Goal: Transaction & Acquisition: Purchase product/service

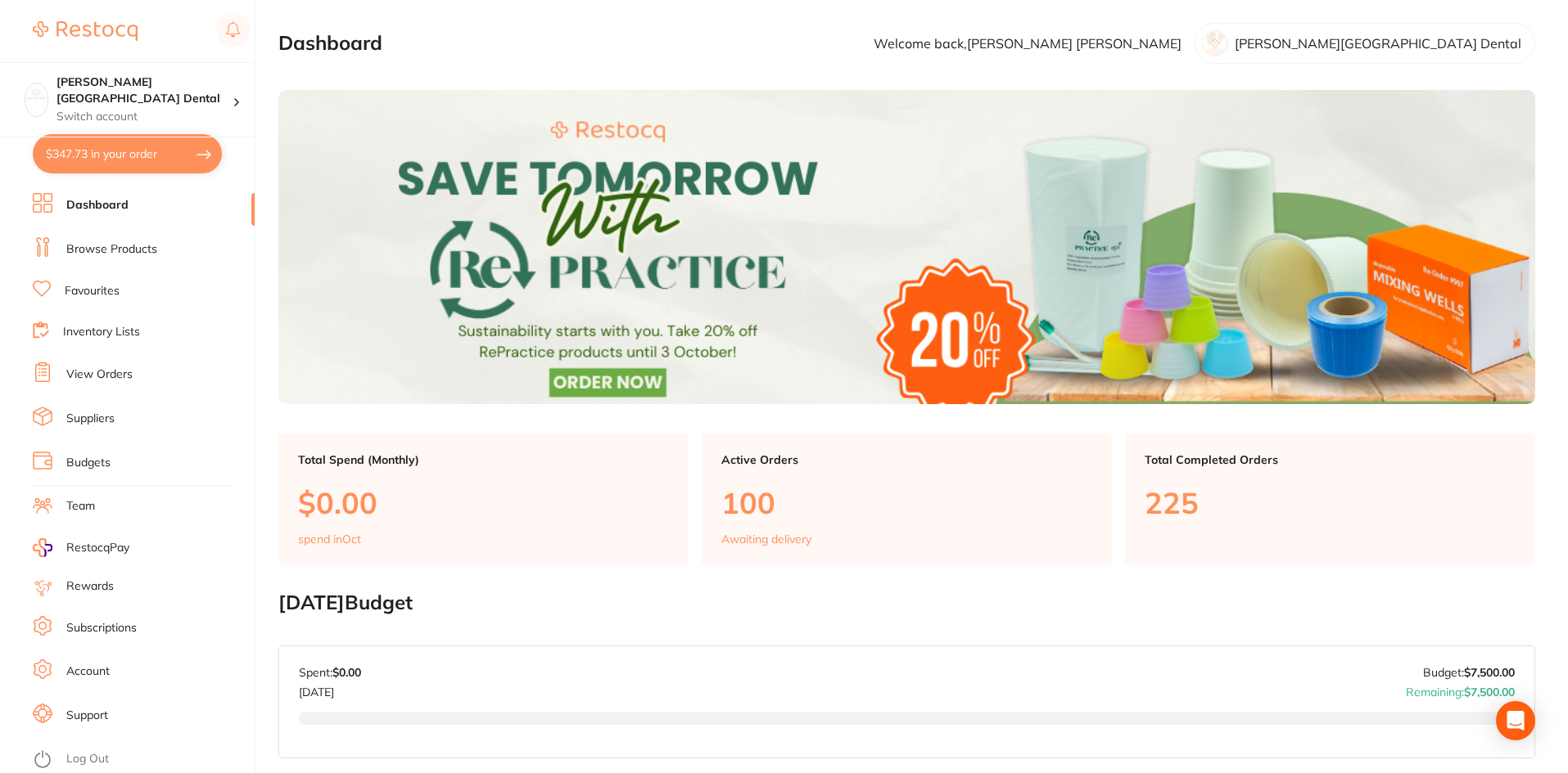
click at [119, 204] on link "Dashboard" at bounding box center [97, 204] width 62 height 16
click at [107, 255] on link "Browse Products" at bounding box center [111, 249] width 91 height 16
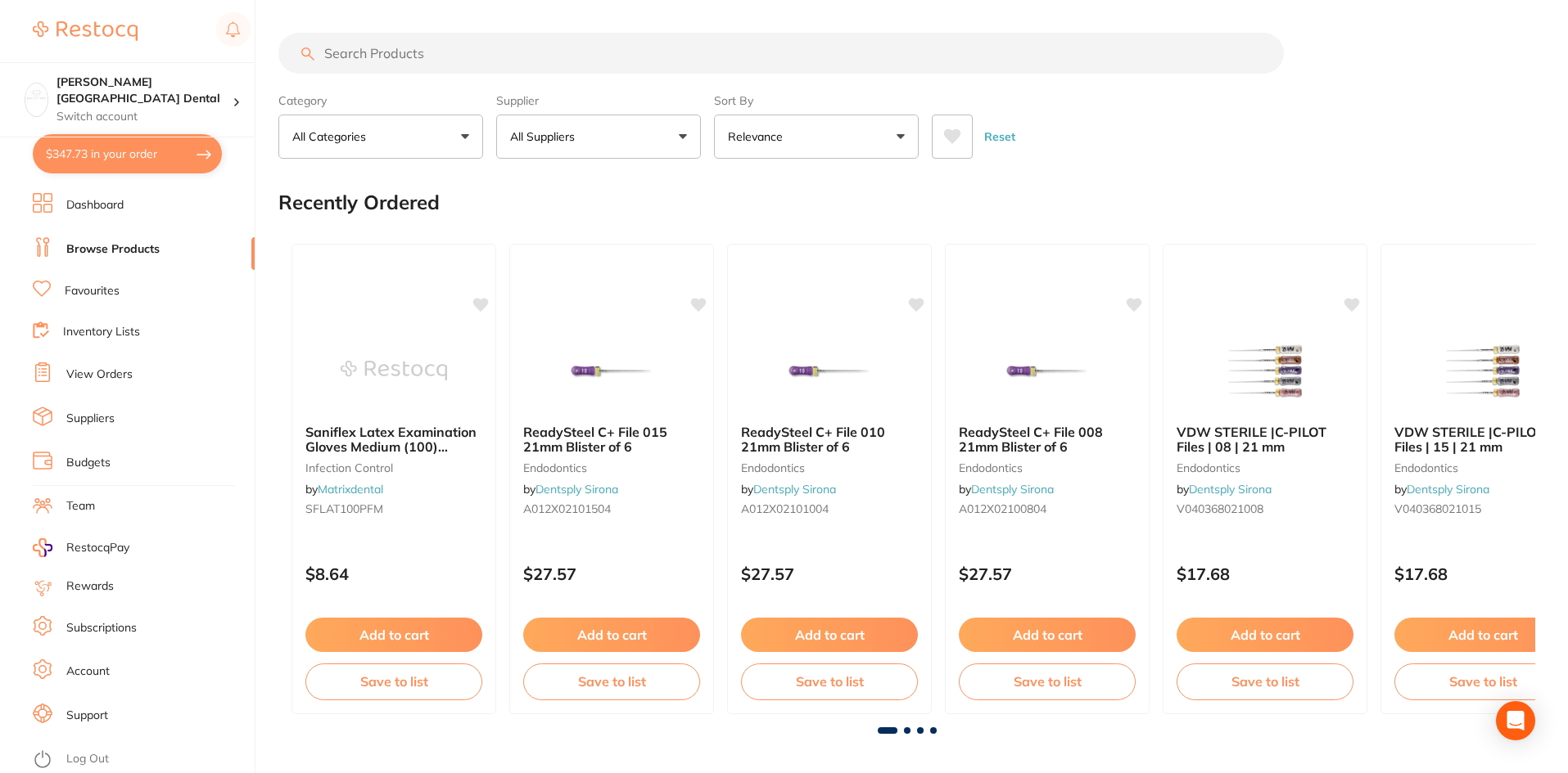
click at [450, 145] on button "All Categories" at bounding box center [380, 137] width 205 height 44
click at [466, 139] on button "All Categories" at bounding box center [380, 137] width 205 height 44
click at [467, 139] on button "All Categories" at bounding box center [380, 137] width 205 height 44
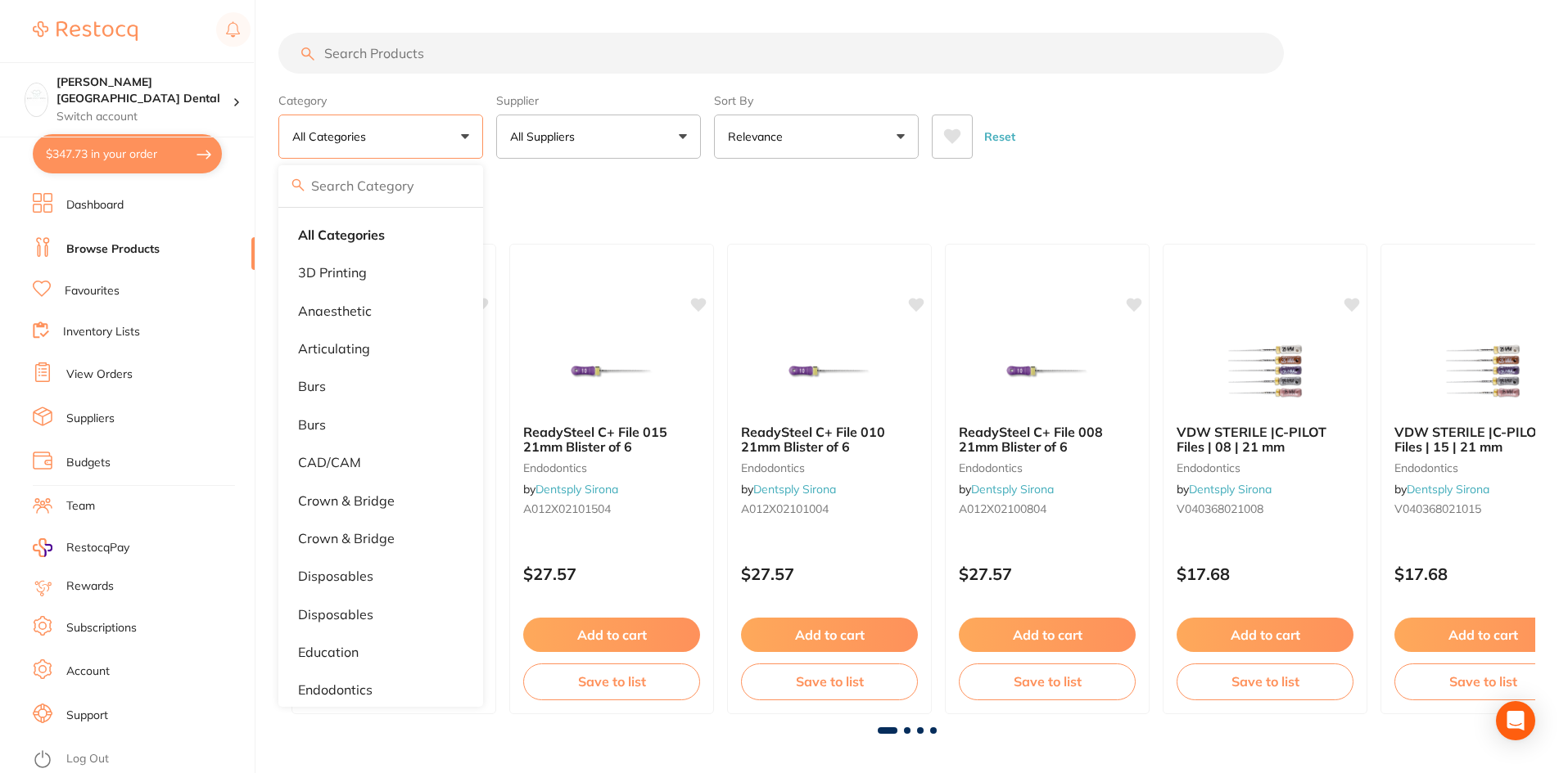
click at [585, 146] on button "All Suppliers" at bounding box center [598, 137] width 205 height 44
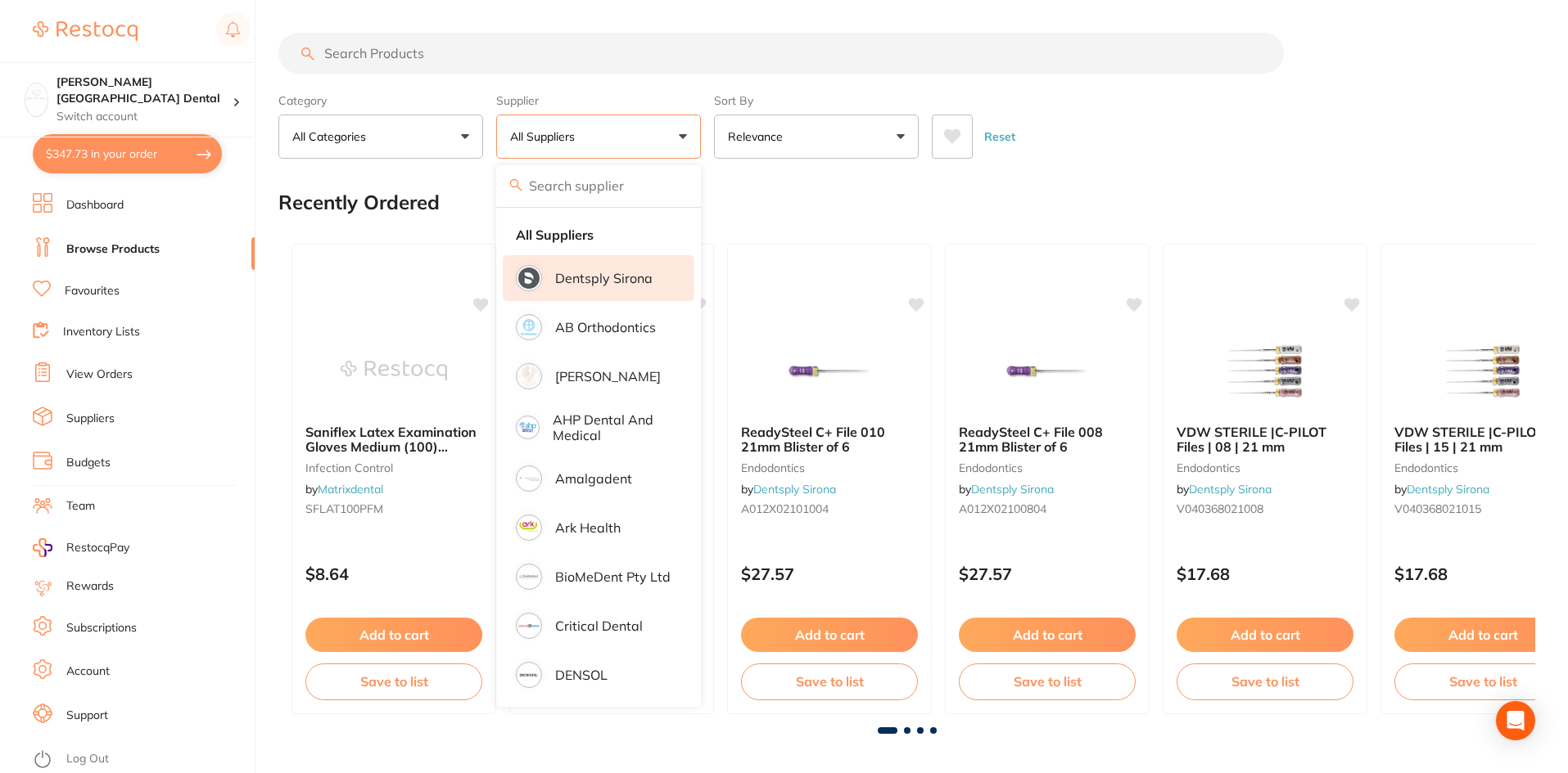
click at [610, 281] on p "Dentsply Sirona" at bounding box center [604, 277] width 98 height 14
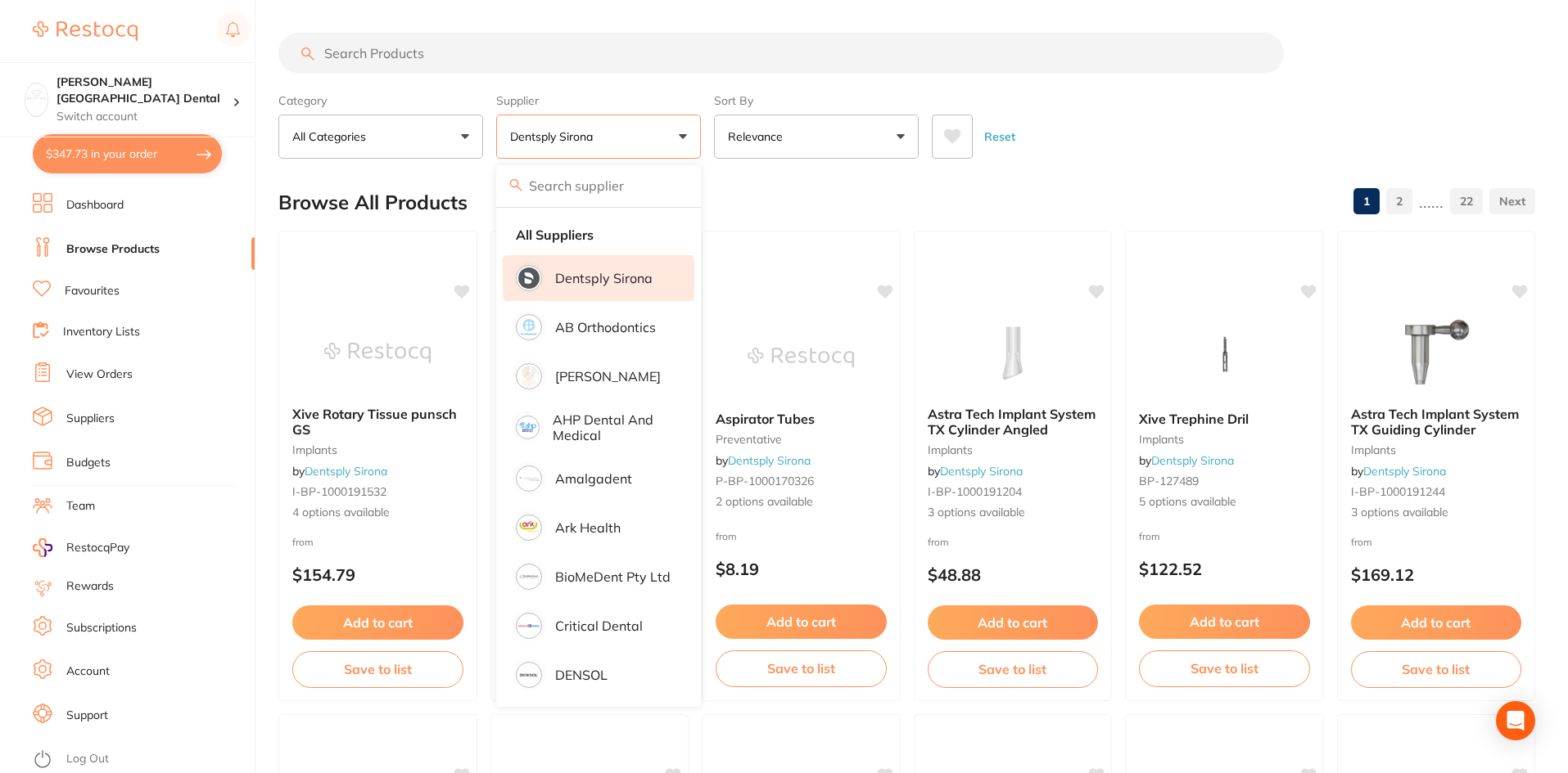
click at [905, 134] on button "Relevance" at bounding box center [816, 137] width 205 height 44
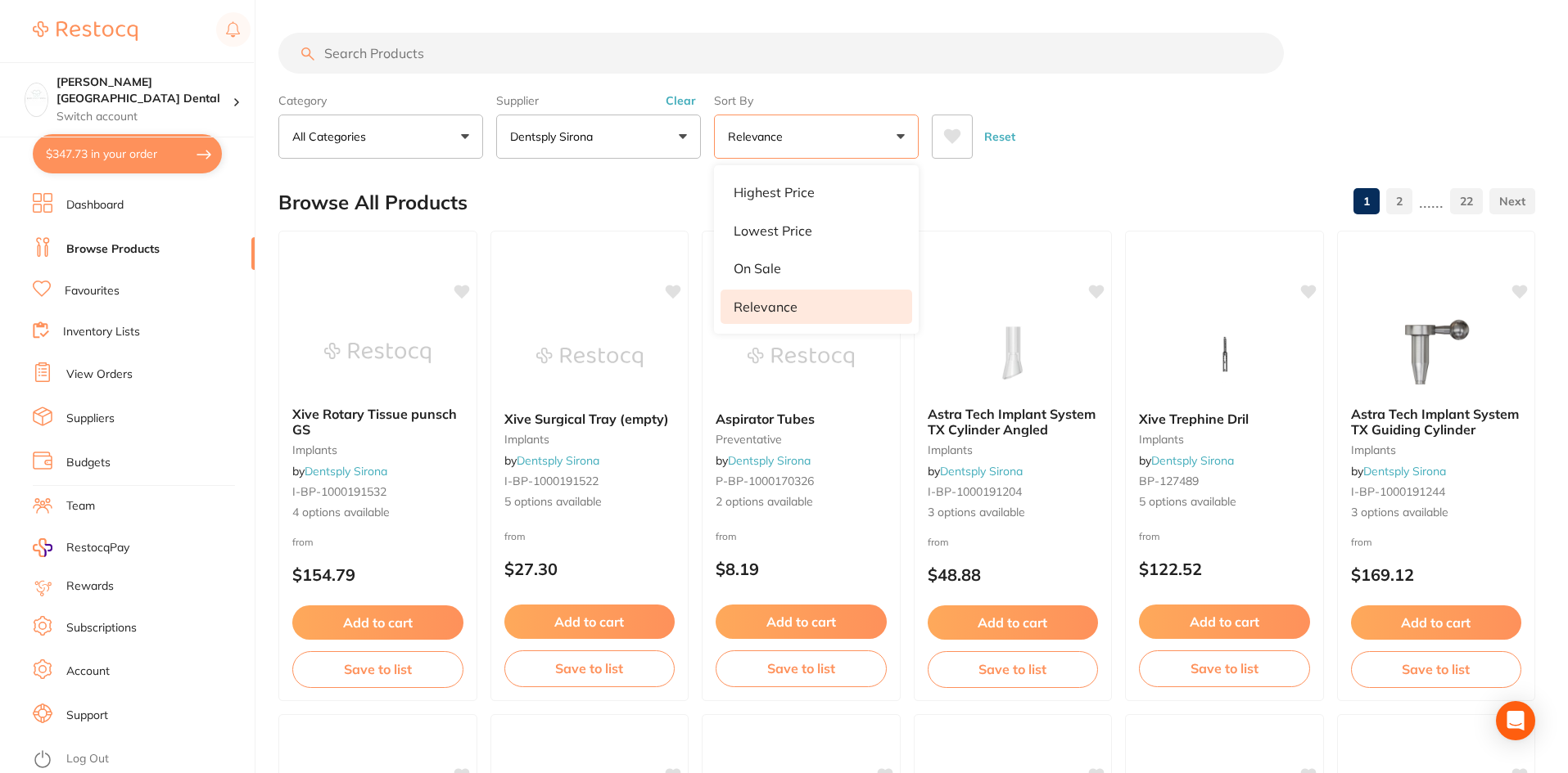
click at [905, 134] on button "Relevance" at bounding box center [816, 137] width 205 height 44
click at [948, 137] on icon at bounding box center [953, 136] width 17 height 14
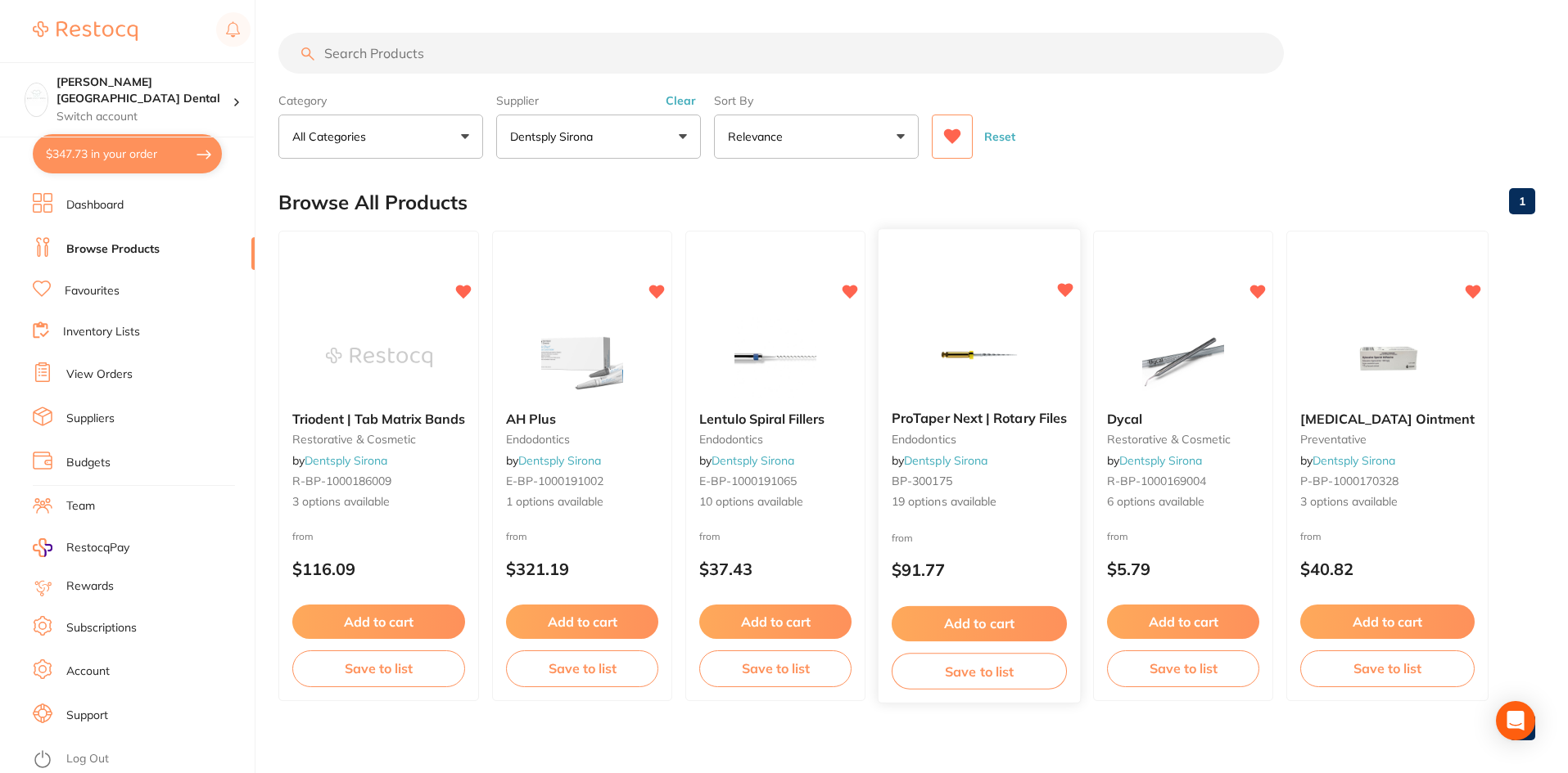
scroll to position [13, 0]
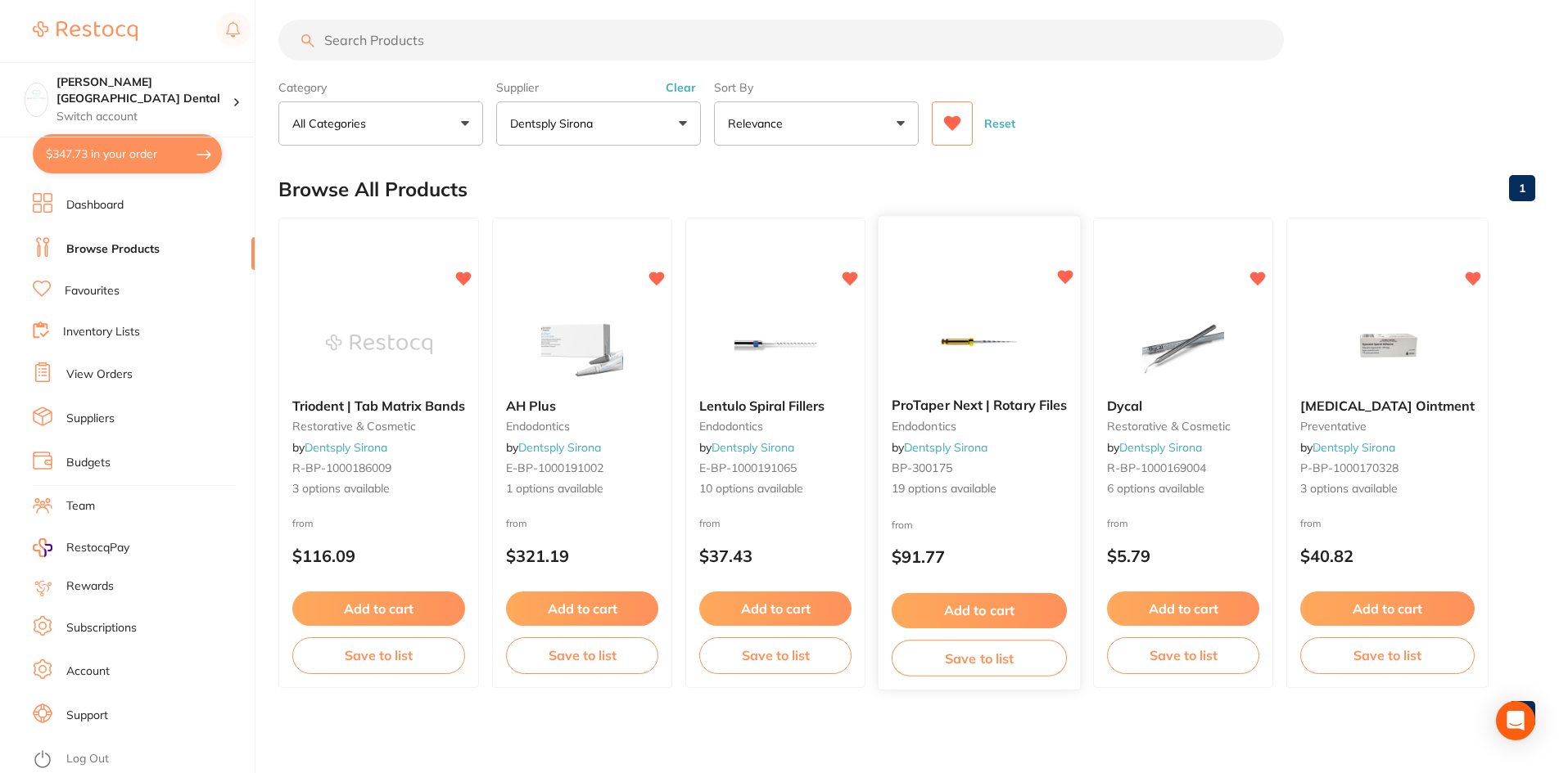
click at [1026, 405] on span "ProTaper Next | Rotary Files" at bounding box center [979, 405] width 175 height 16
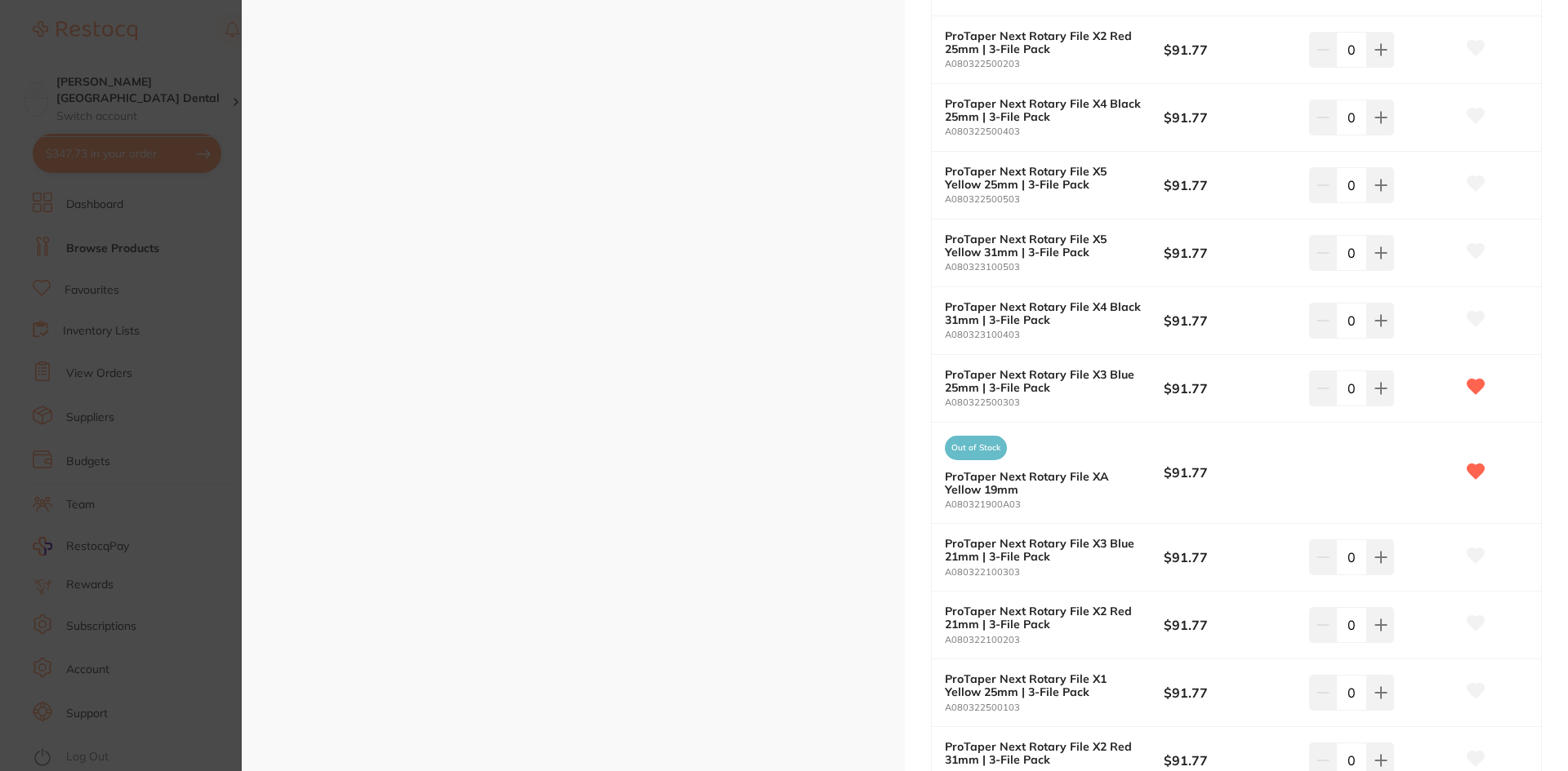
scroll to position [816, 0]
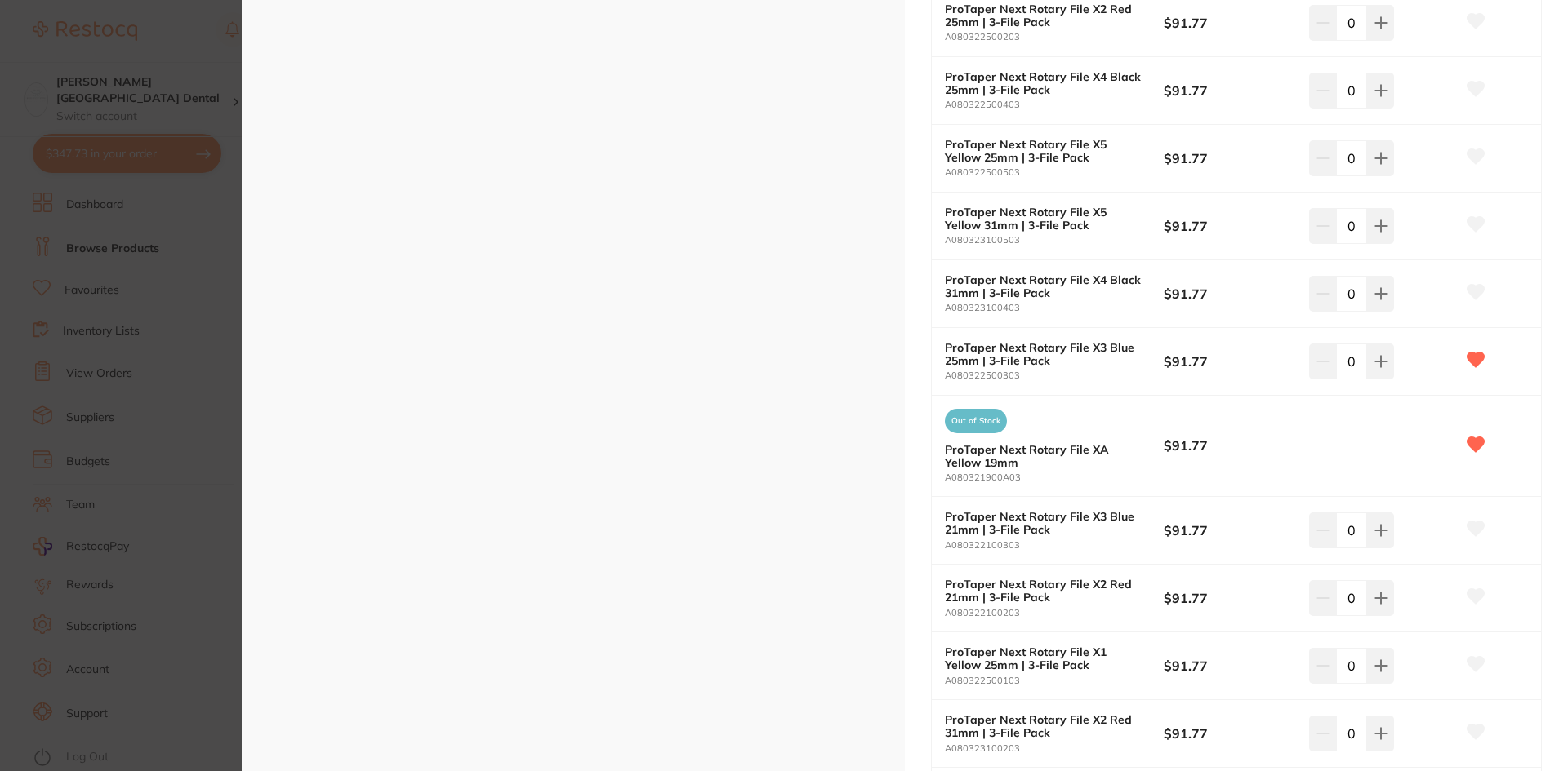
click at [1053, 646] on b "ProTaper Next Rotary File X1 Yellow 25mm | 3-File Pack" at bounding box center [1043, 658] width 196 height 26
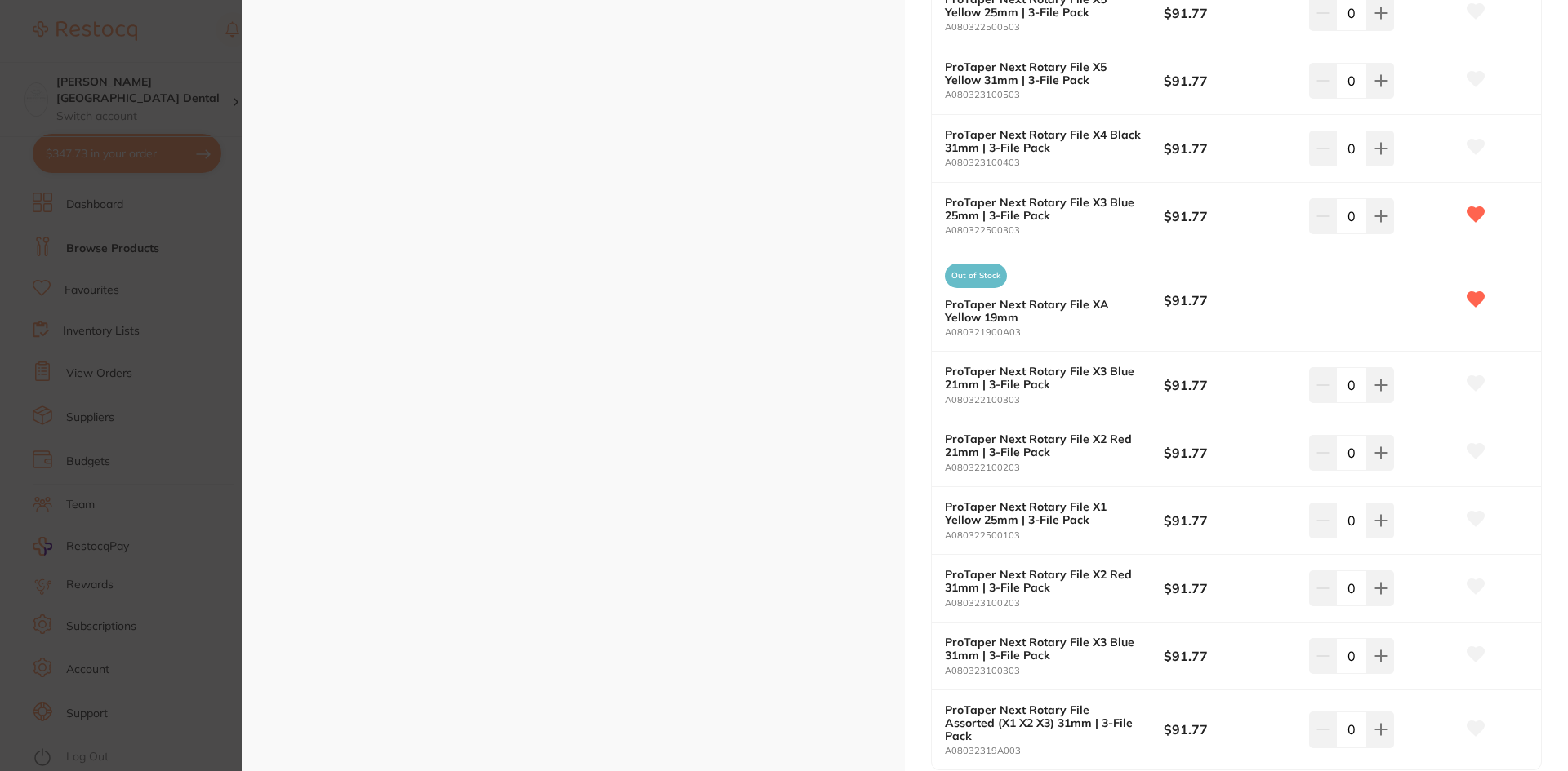
scroll to position [979, 0]
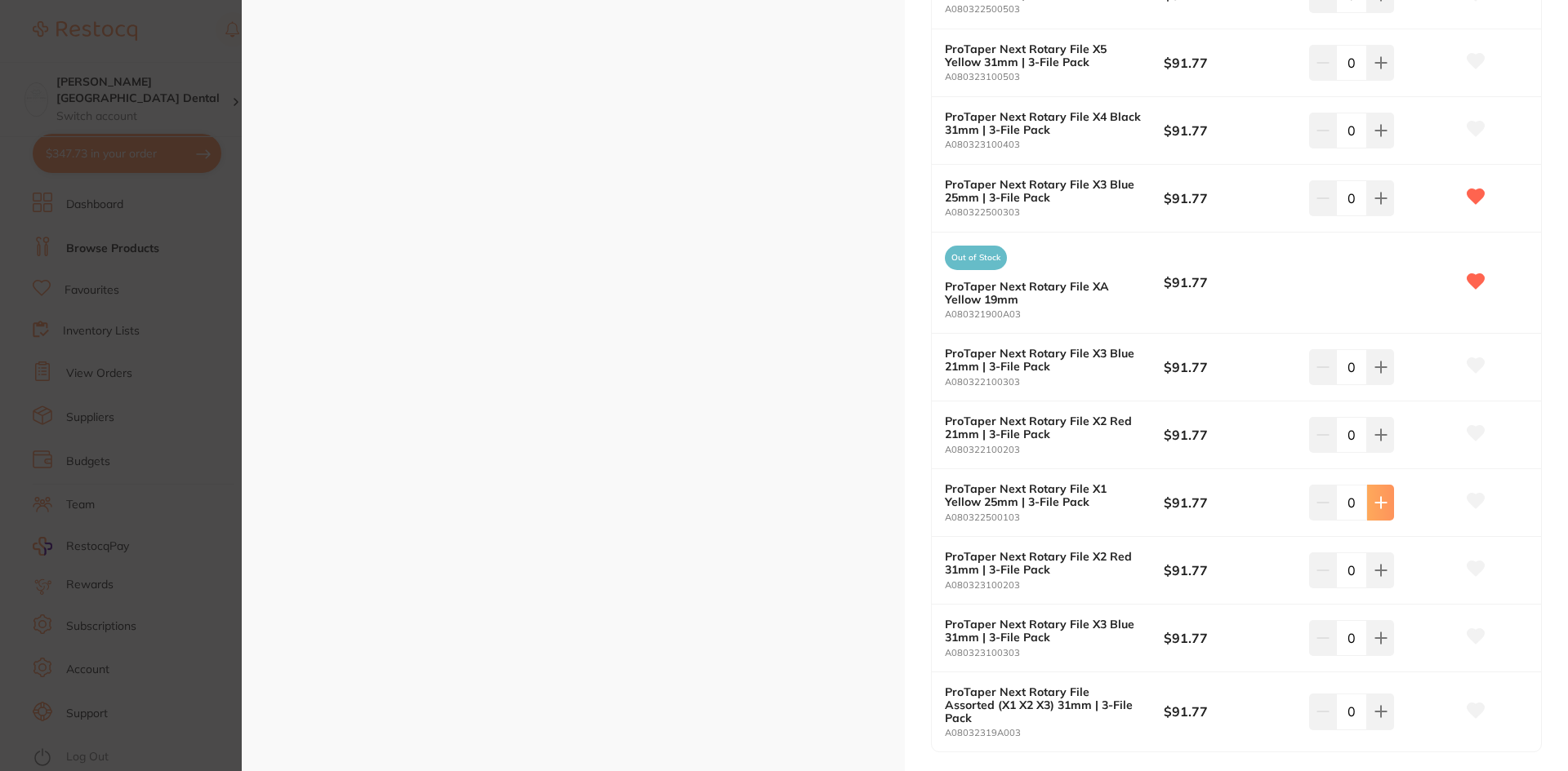
click at [1374, 496] on icon at bounding box center [1380, 502] width 13 height 13
type input "4"
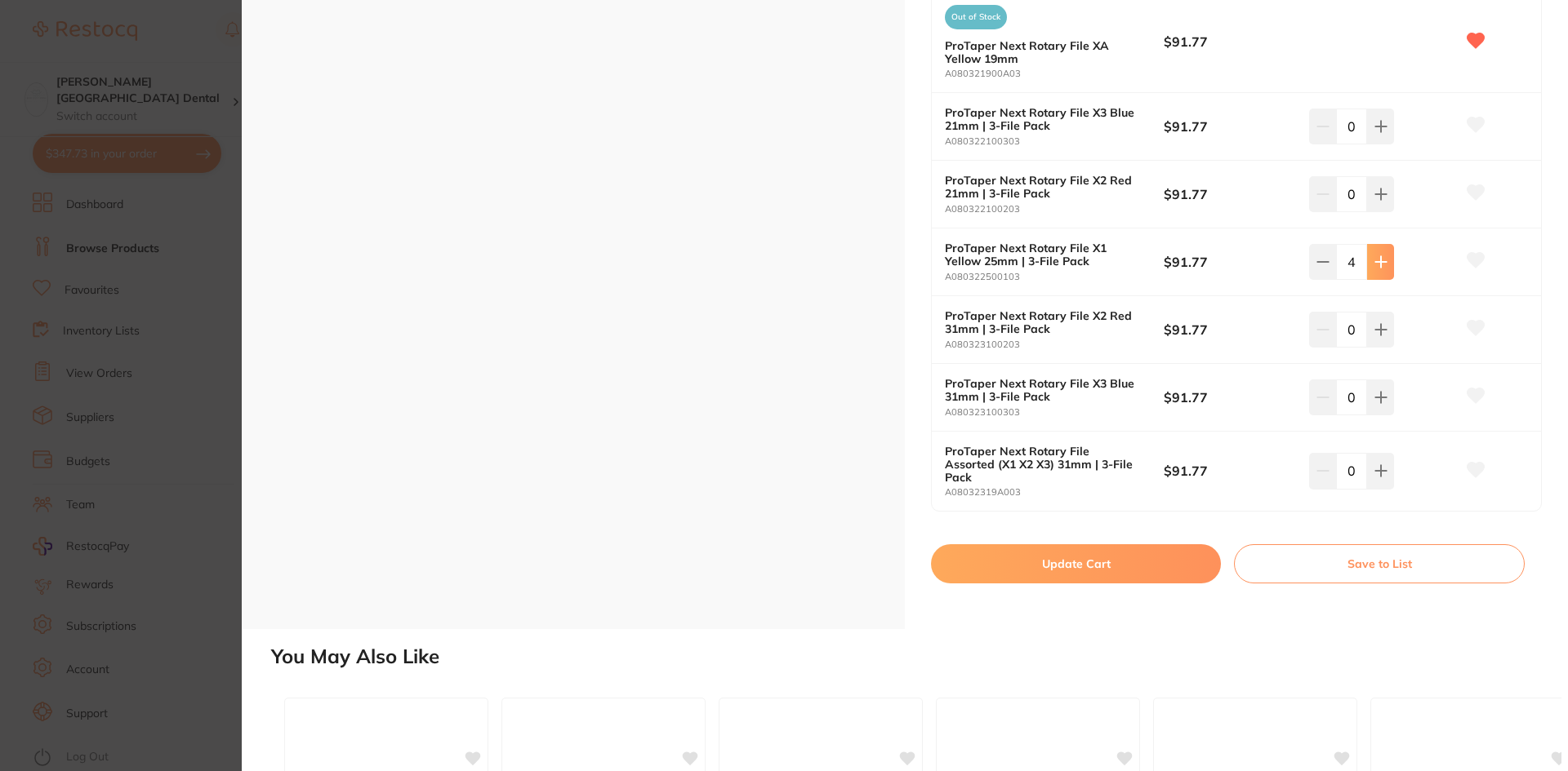
scroll to position [1225, 0]
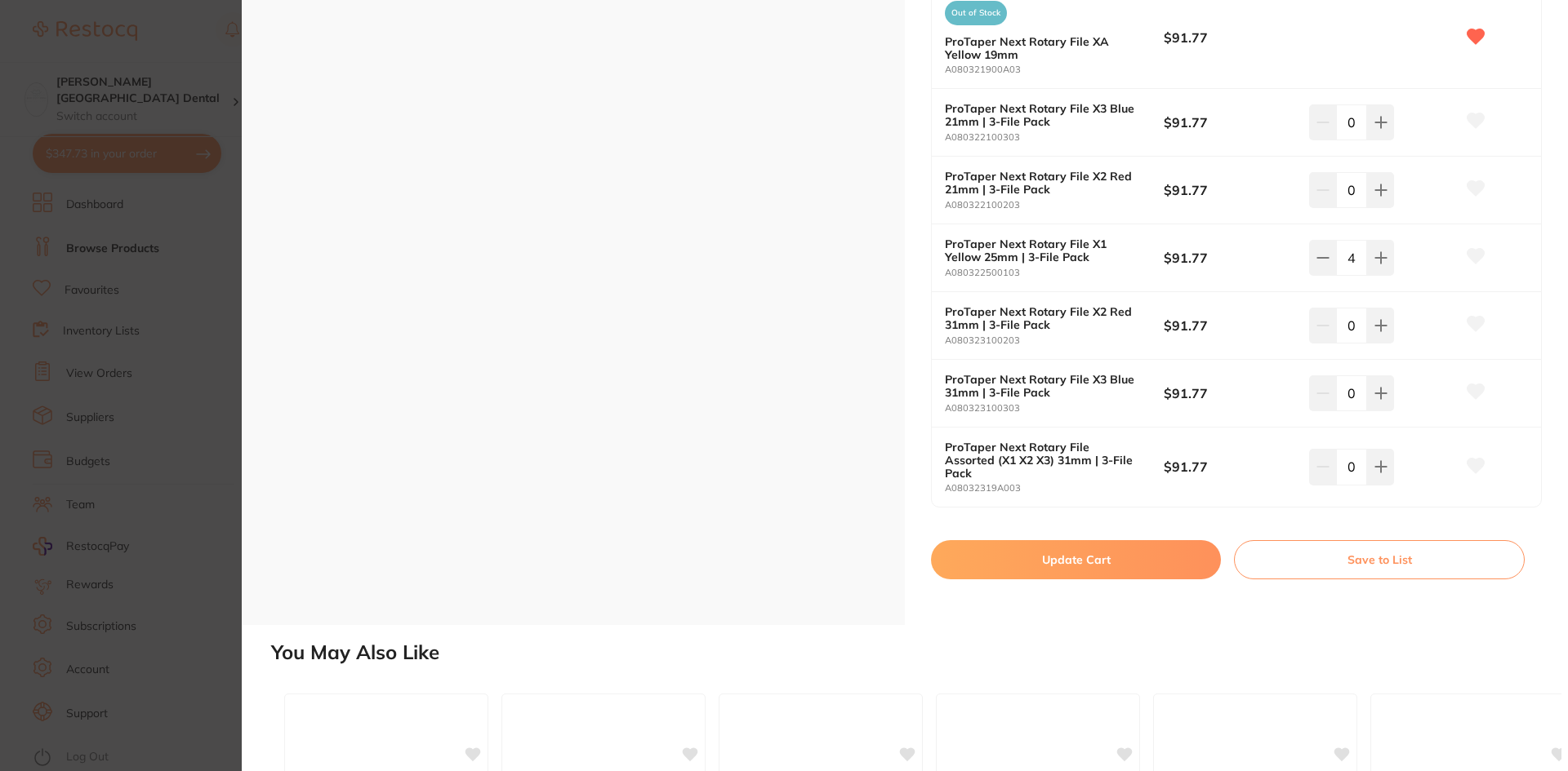
click at [1073, 540] on button "Update Cart" at bounding box center [1075, 559] width 290 height 39
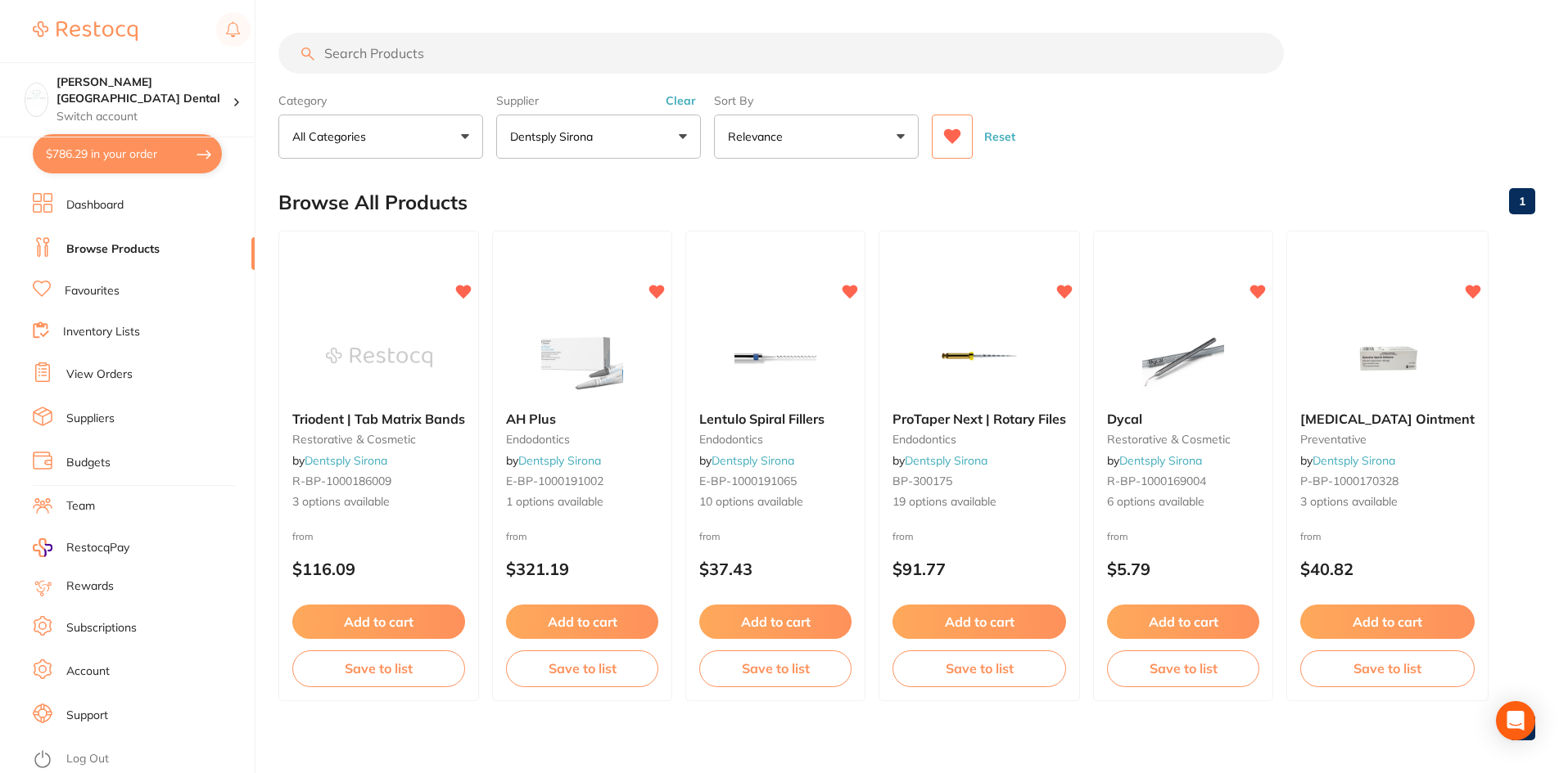
click at [488, 53] on input "search" at bounding box center [781, 53] width 1005 height 41
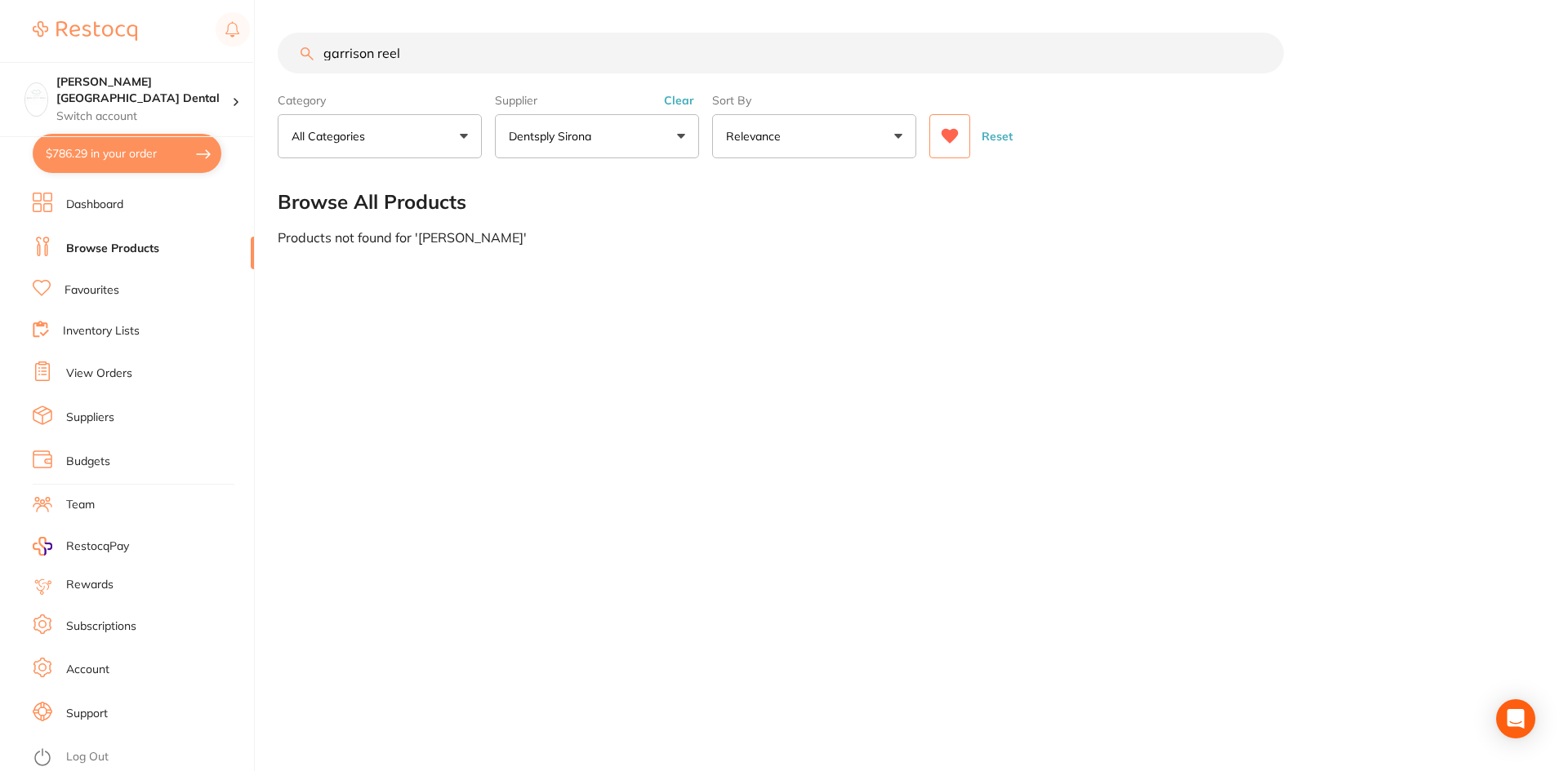
type input "garrison reel"
click at [175, 159] on button "$786.29 in your order" at bounding box center [127, 153] width 189 height 39
checkbox input "true"
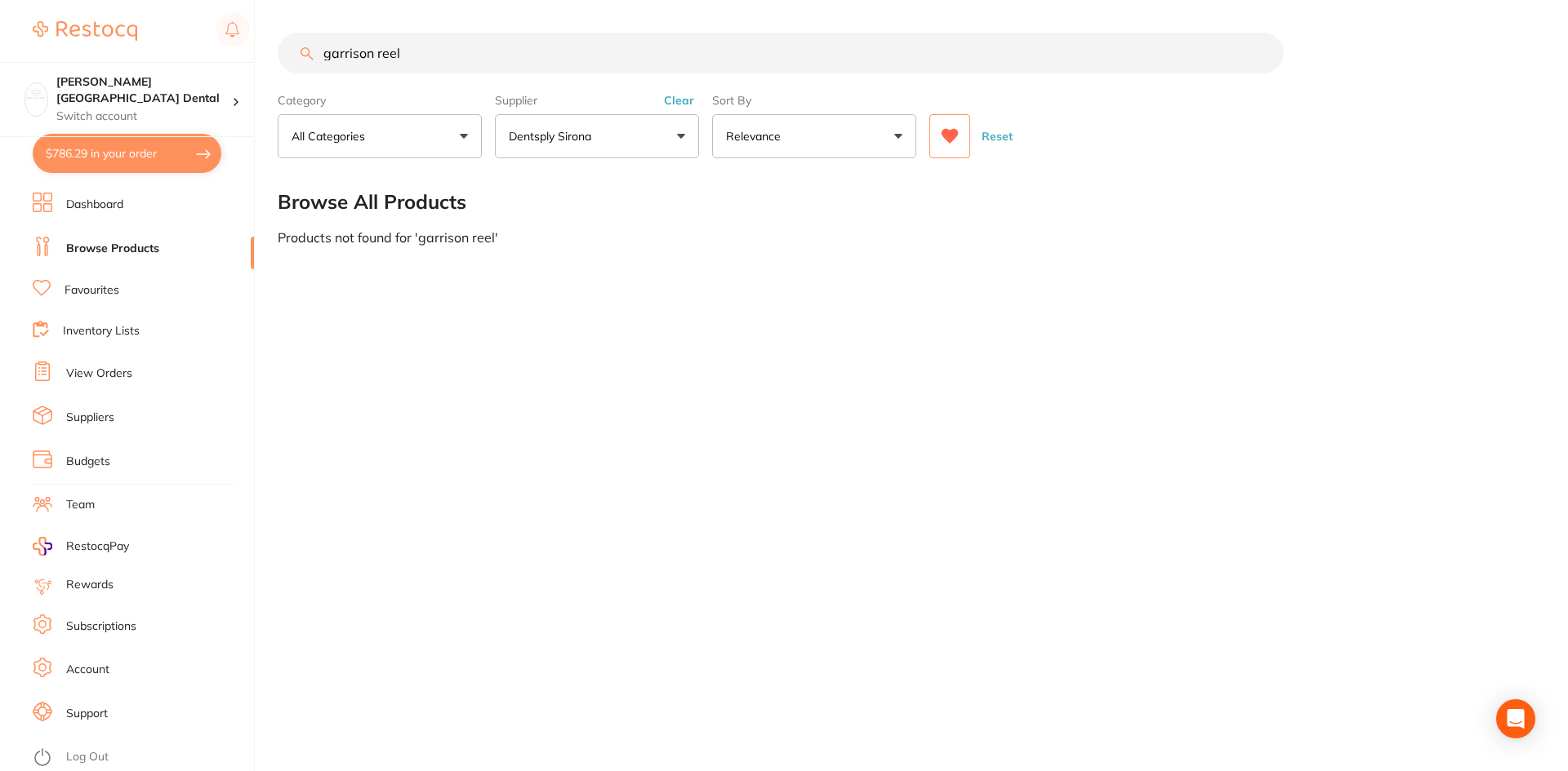
checkbox input "true"
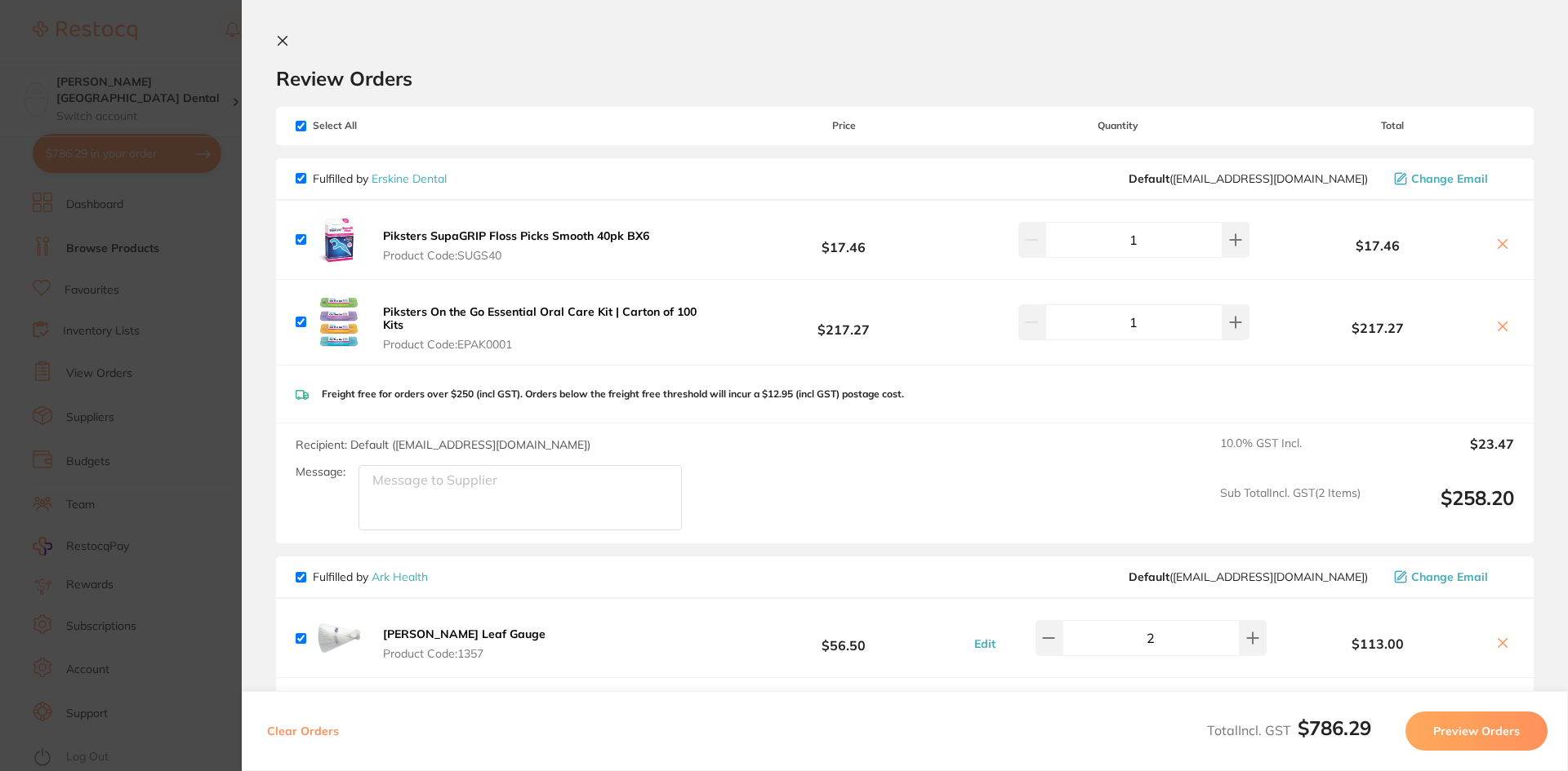
click at [1496, 242] on icon at bounding box center [1502, 244] width 13 height 13
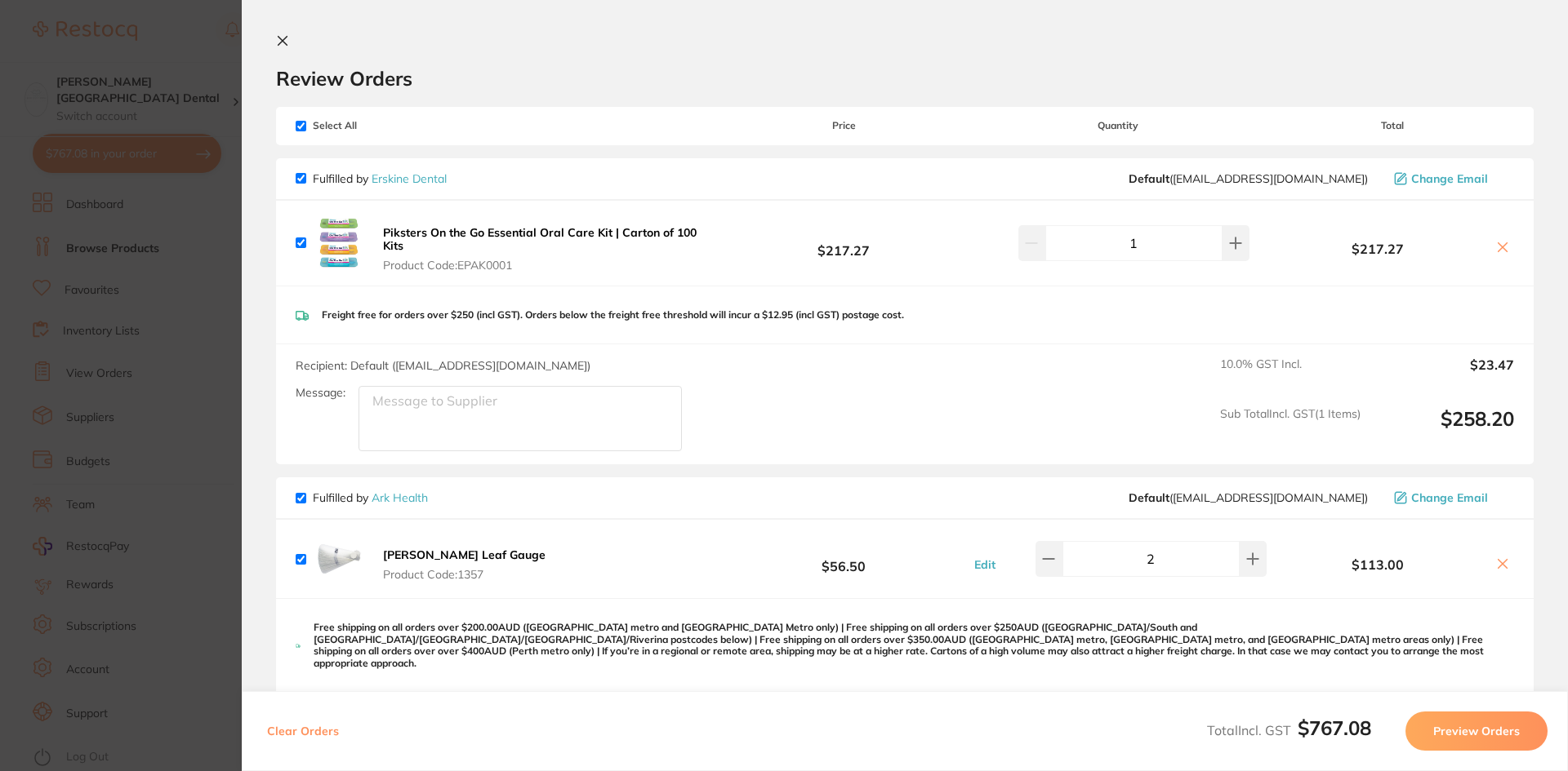
click at [1496, 242] on icon at bounding box center [1502, 246] width 13 height 13
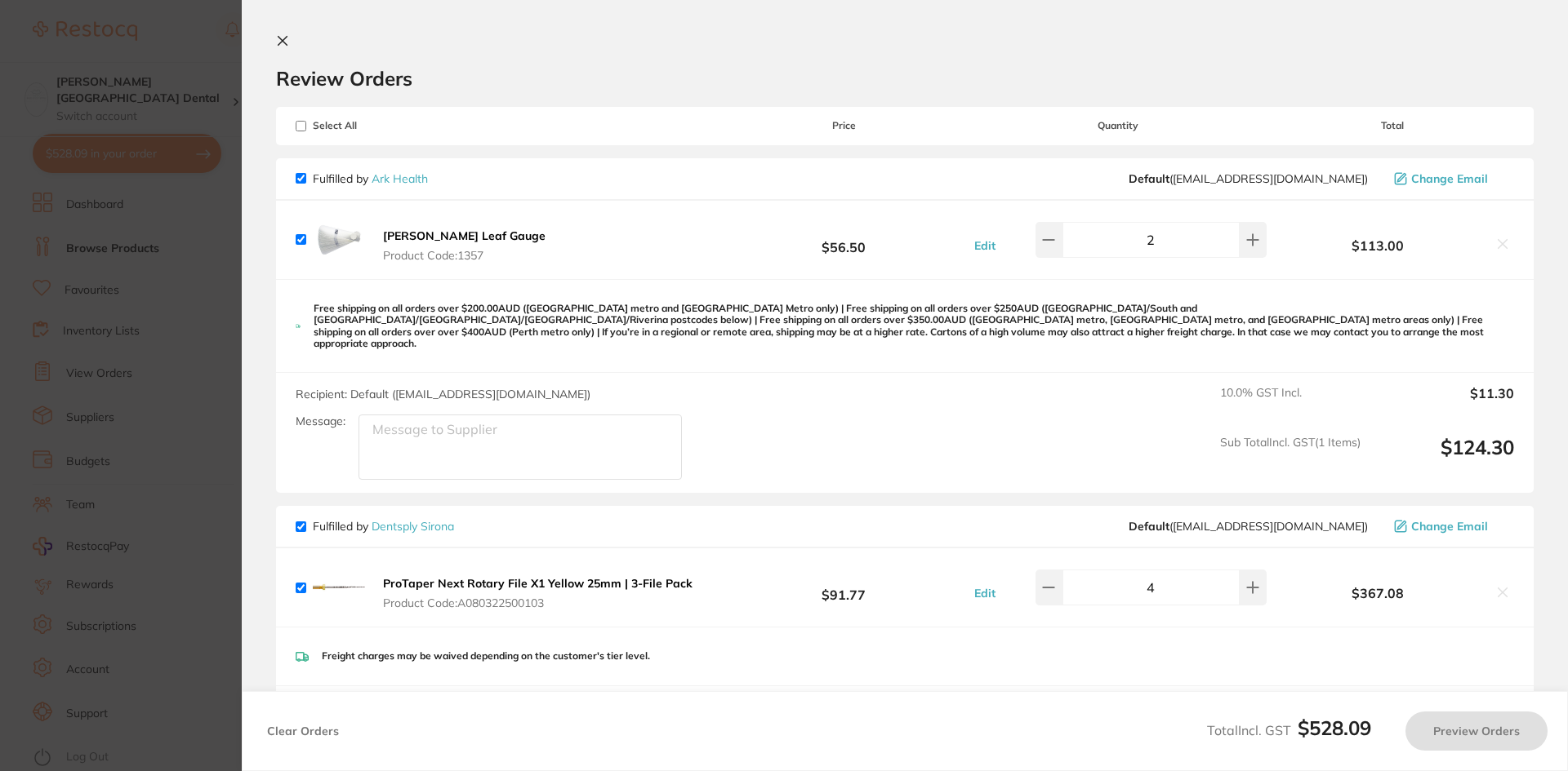
checkbox input "true"
click at [454, 234] on b "[PERSON_NAME] Leaf Gauge" at bounding box center [464, 235] width 163 height 14
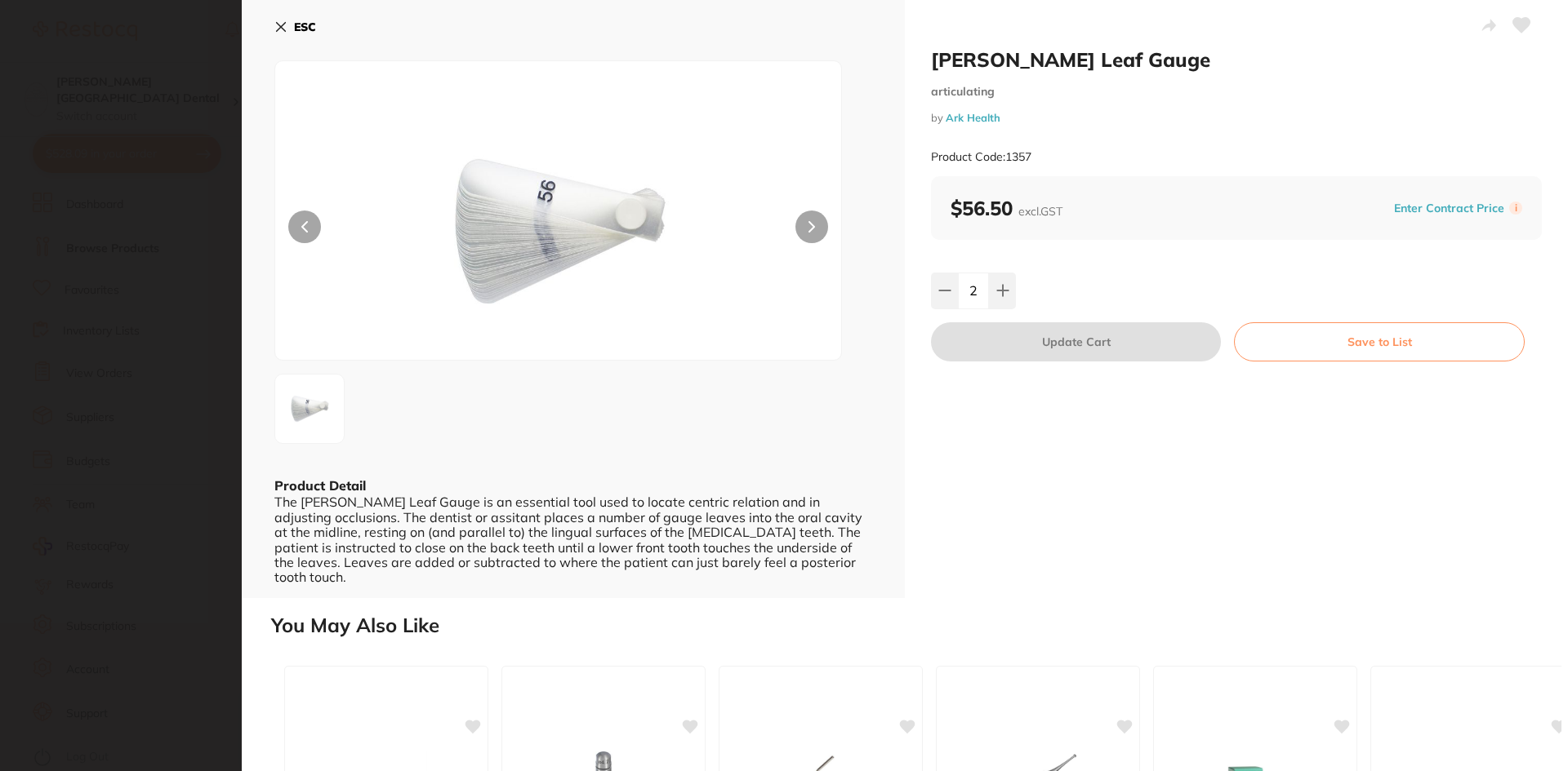
click at [1451, 208] on button "Enter Contract Price" at bounding box center [1449, 208] width 120 height 15
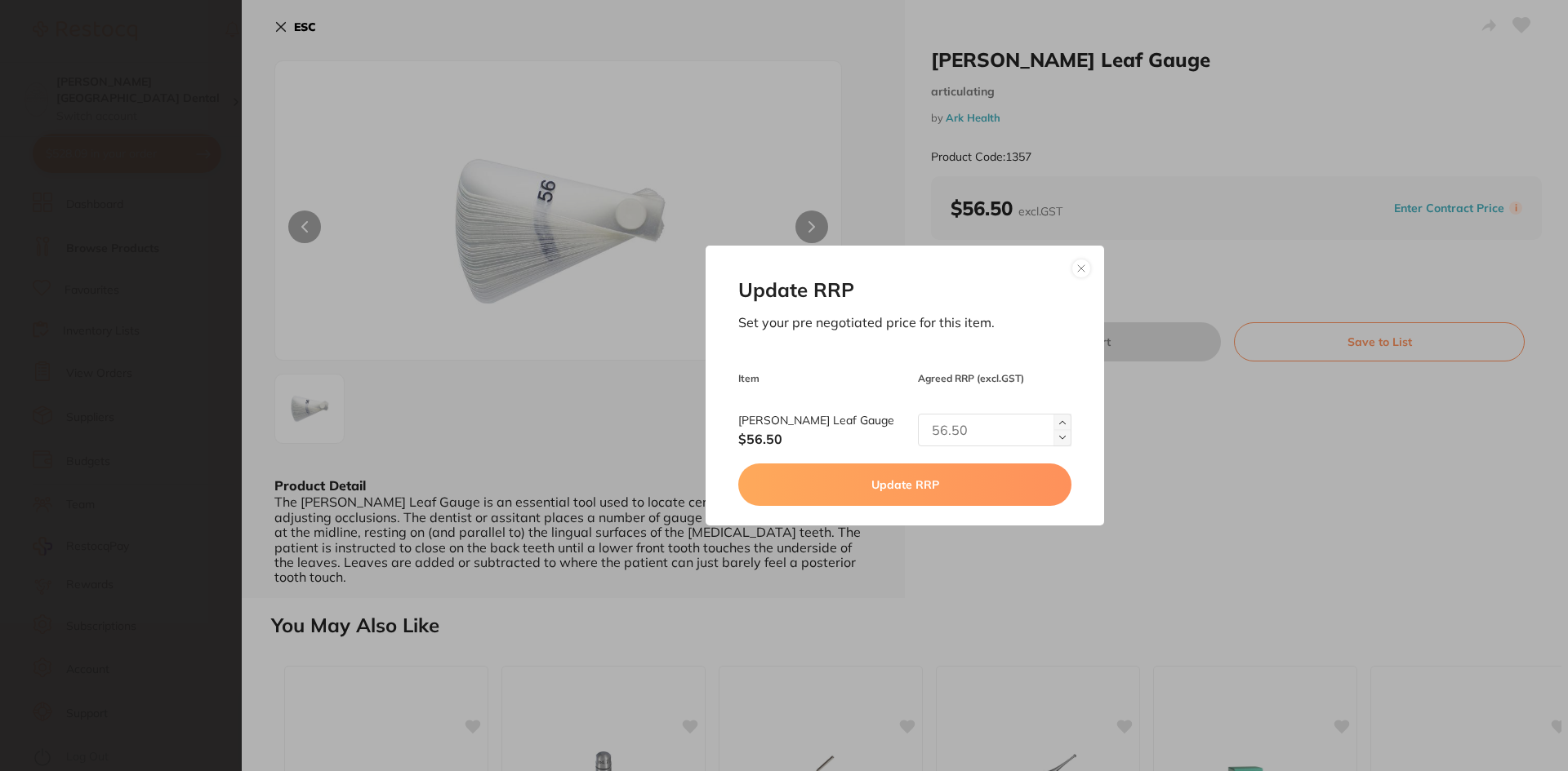
click at [1065, 440] on button at bounding box center [1062, 438] width 18 height 16
type input "1"
click at [974, 487] on button "Update RRP" at bounding box center [904, 485] width 332 height 42
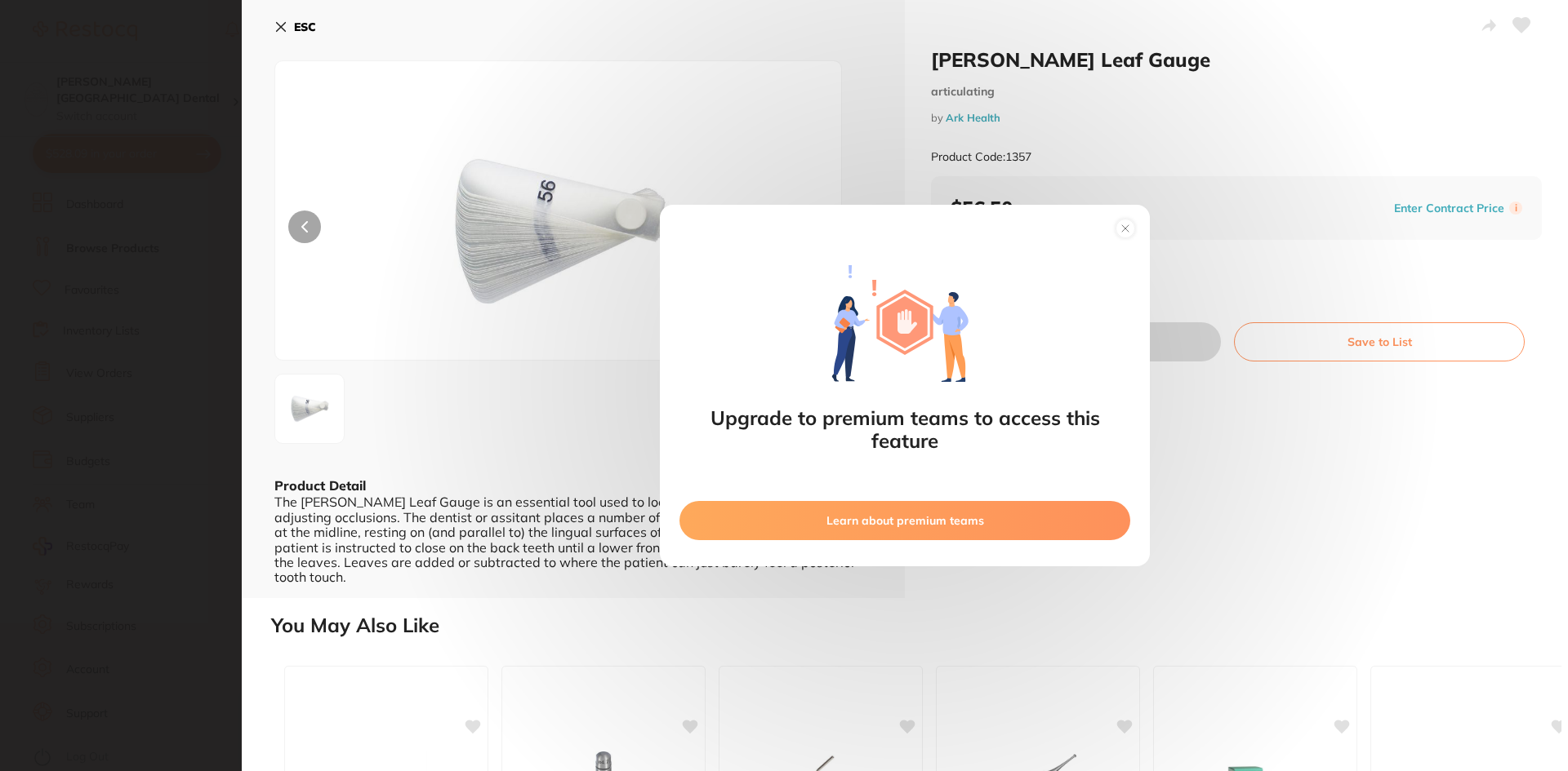
click at [1131, 235] on circle at bounding box center [1125, 228] width 19 height 19
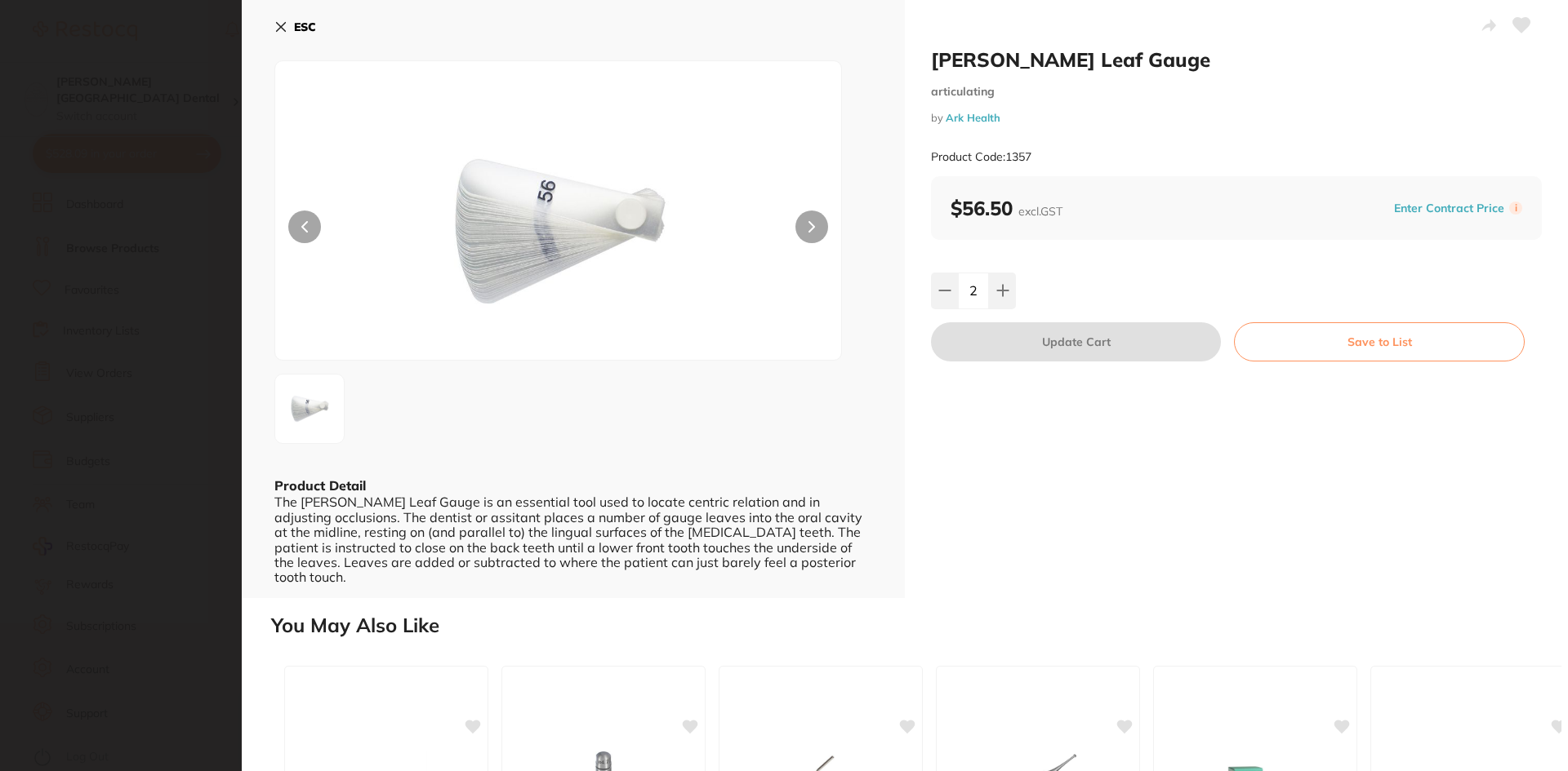
click at [288, 28] on button "ESC" at bounding box center [295, 26] width 41 height 28
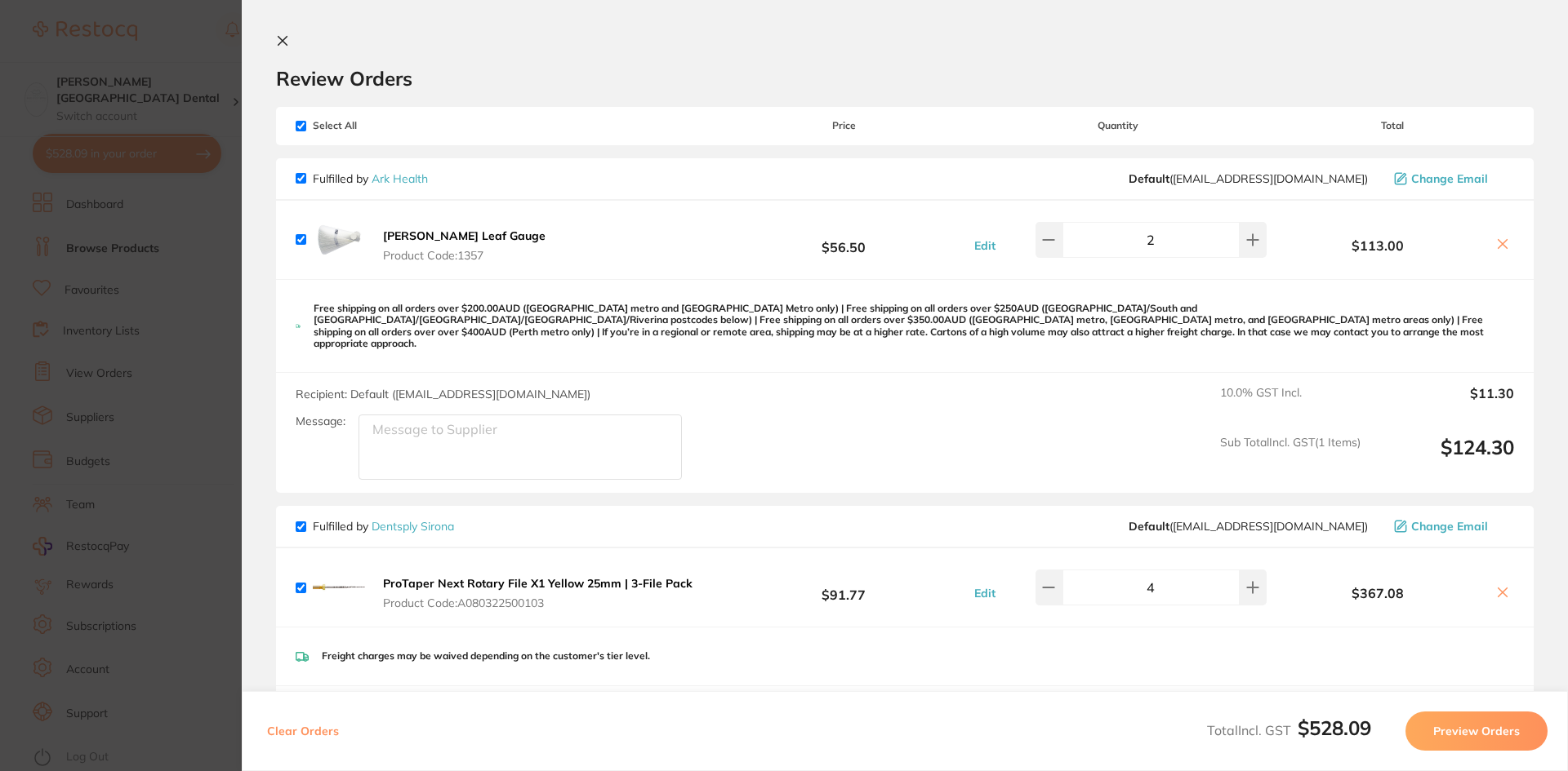
click at [173, 207] on section "Update RRP Set your pre negotiated price for this item. Item Agreed RRP (excl. …" at bounding box center [784, 385] width 1568 height 771
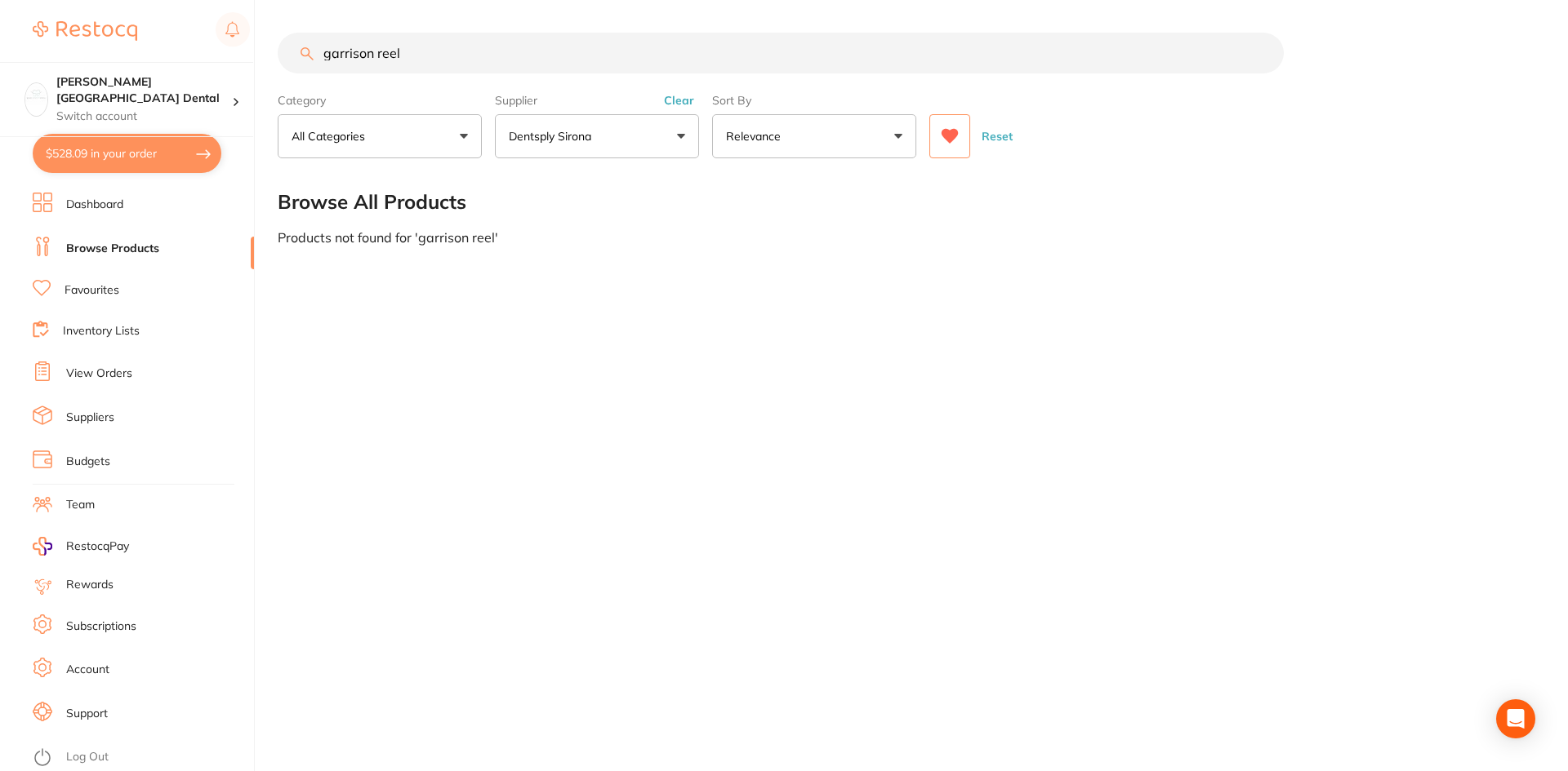
click at [86, 284] on link "Favourites" at bounding box center [91, 290] width 55 height 16
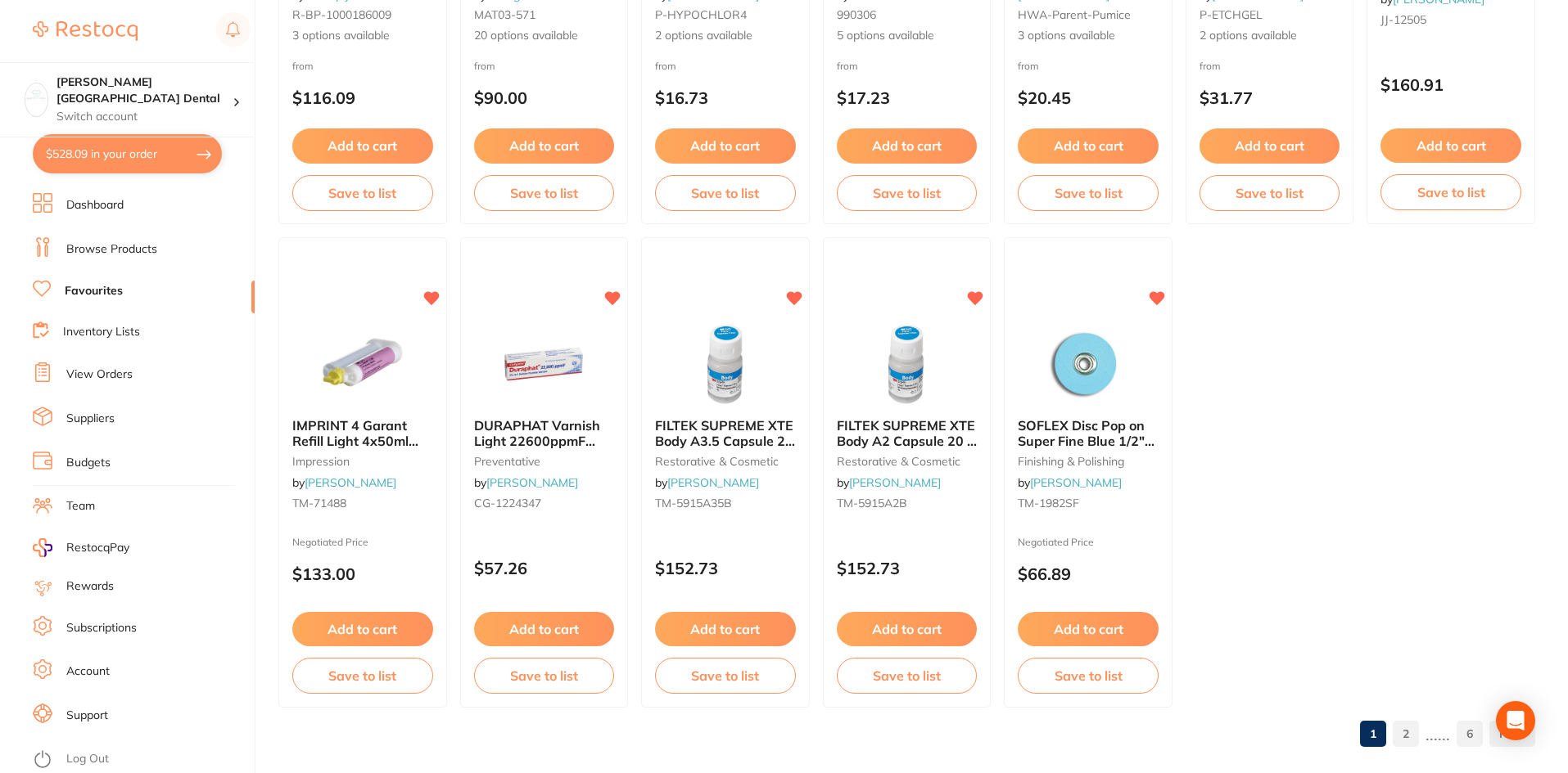
scroll to position [3359, 0]
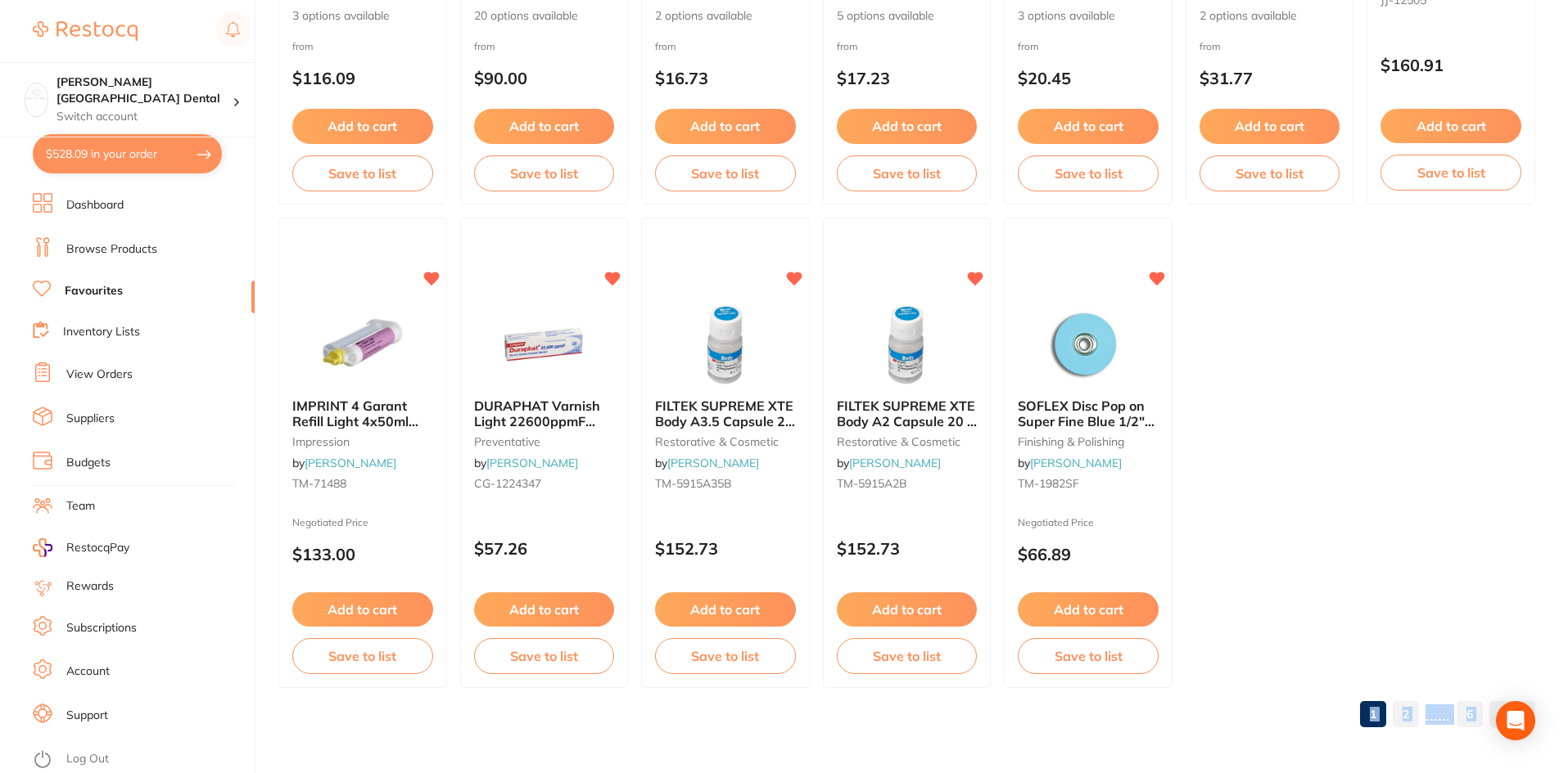
drag, startPoint x: 1515, startPoint y: 720, endPoint x: 1516, endPoint y: 647, distance: 73.0
click at [1414, 714] on link "2" at bounding box center [1405, 714] width 26 height 33
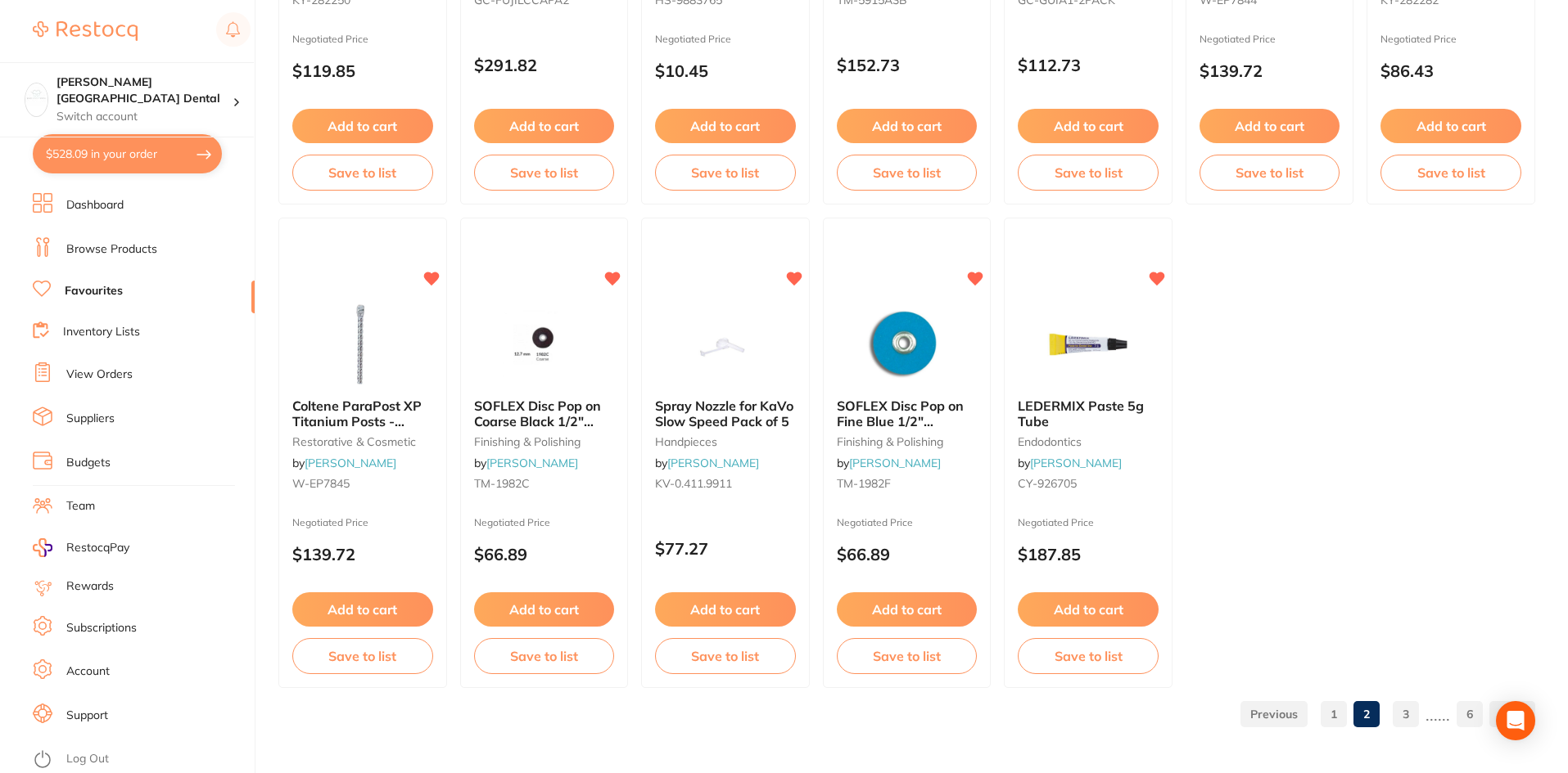
click at [1412, 720] on link "3" at bounding box center [1405, 714] width 26 height 33
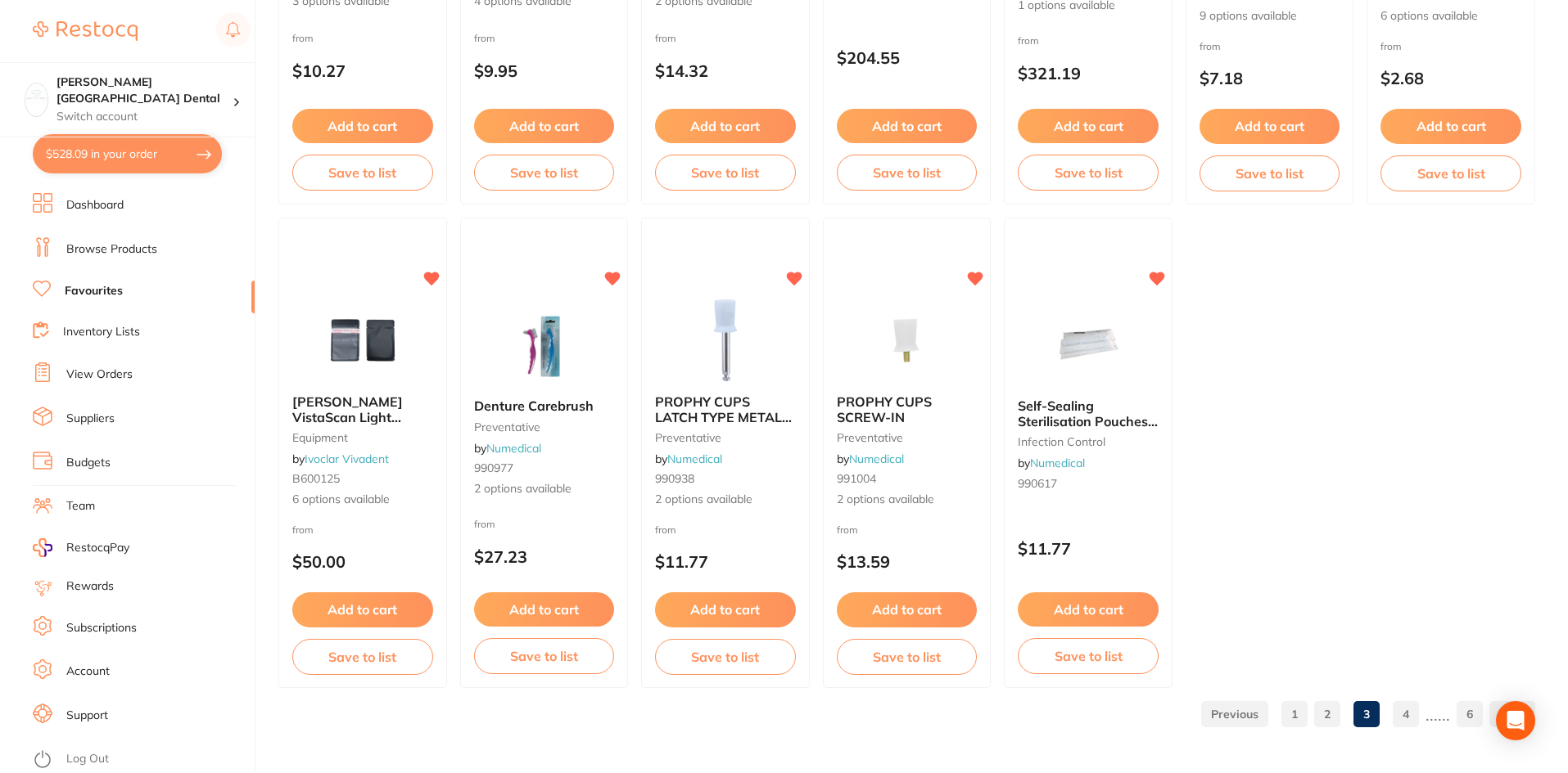
click at [1412, 720] on link "4" at bounding box center [1405, 714] width 26 height 33
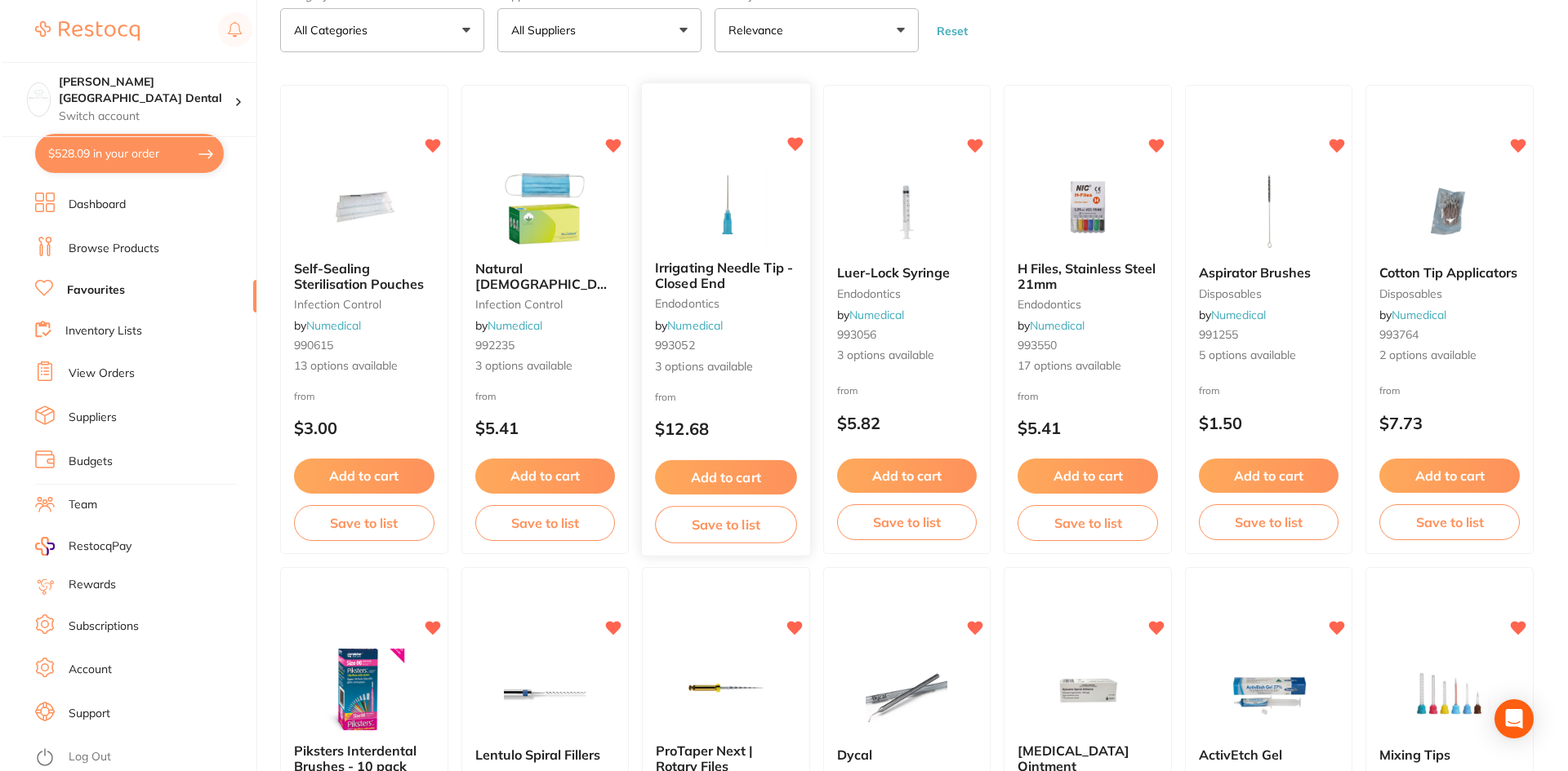
scroll to position [0, 0]
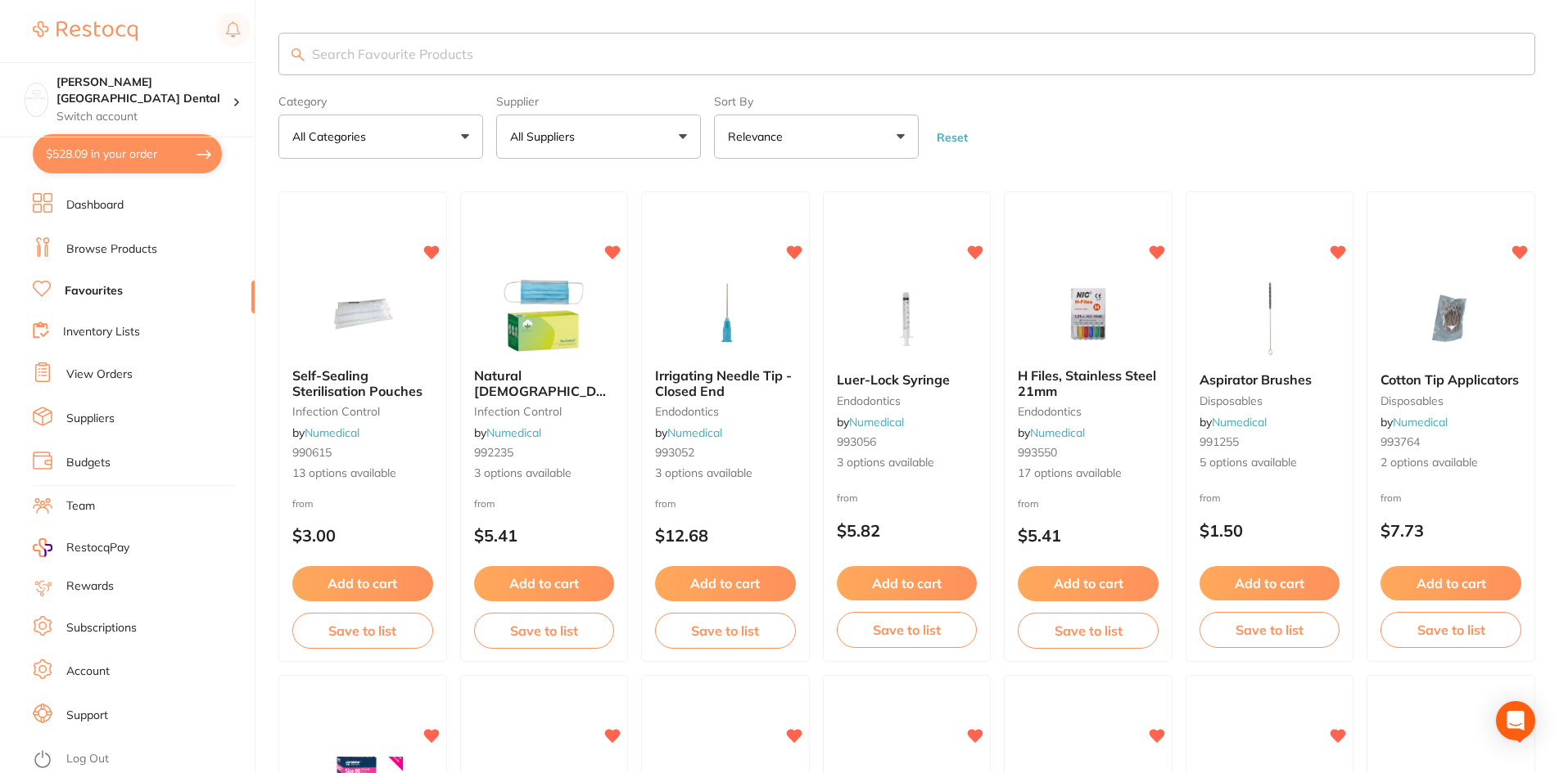
click at [476, 48] on input "search" at bounding box center [907, 54] width 1256 height 42
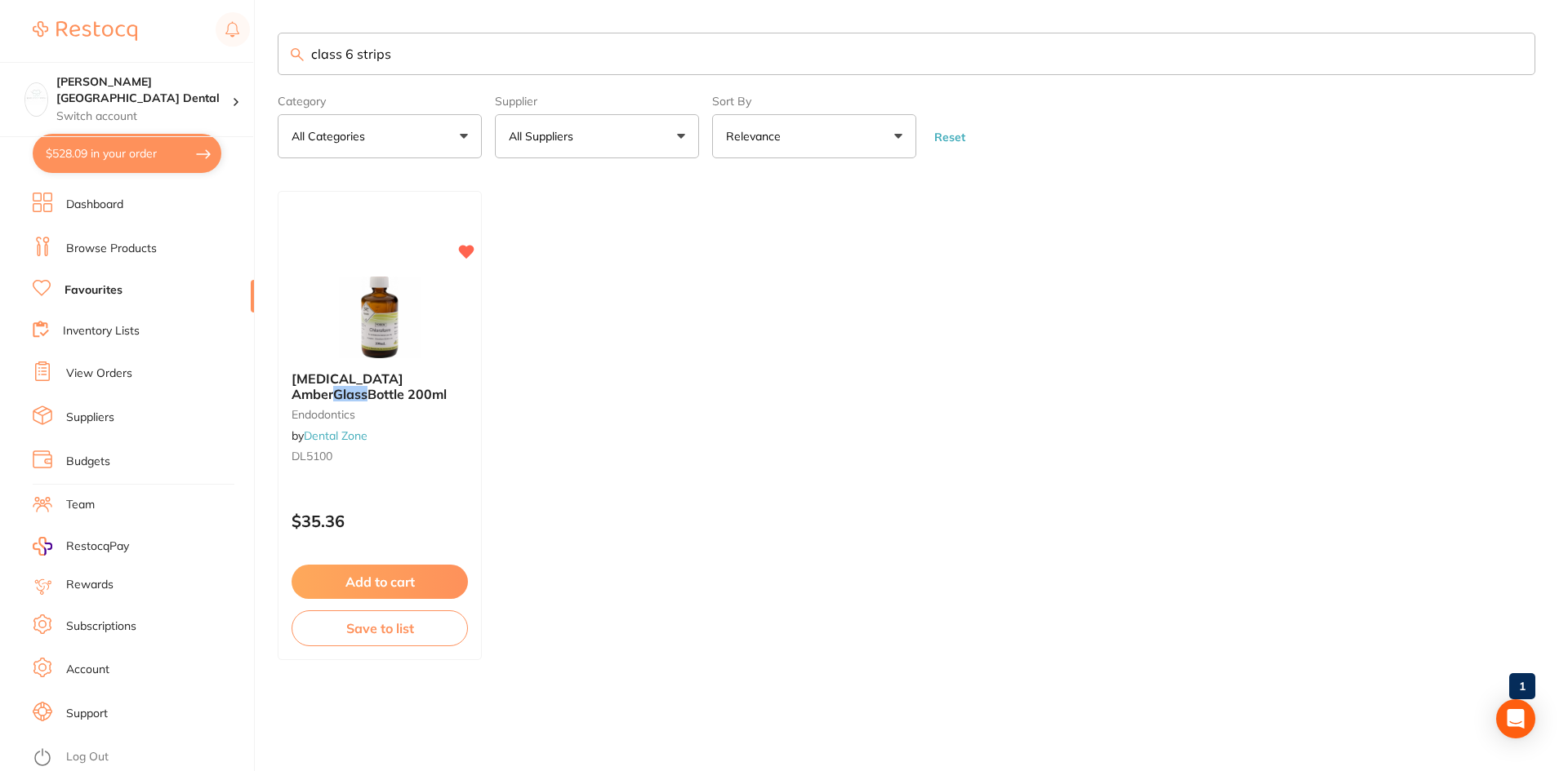
click at [445, 49] on input "class 6 strips" at bounding box center [906, 54] width 1257 height 42
type input "class 6 indicator strips"
click at [468, 54] on input "class 6 indicator strips" at bounding box center [906, 54] width 1257 height 42
drag, startPoint x: 493, startPoint y: 56, endPoint x: 182, endPoint y: 34, distance: 311.8
click at [182, 34] on div "$528.09 [PERSON_NAME] Street Dental Switch account [PERSON_NAME][GEOGRAPHIC_DAT…" at bounding box center [784, 385] width 1568 height 771
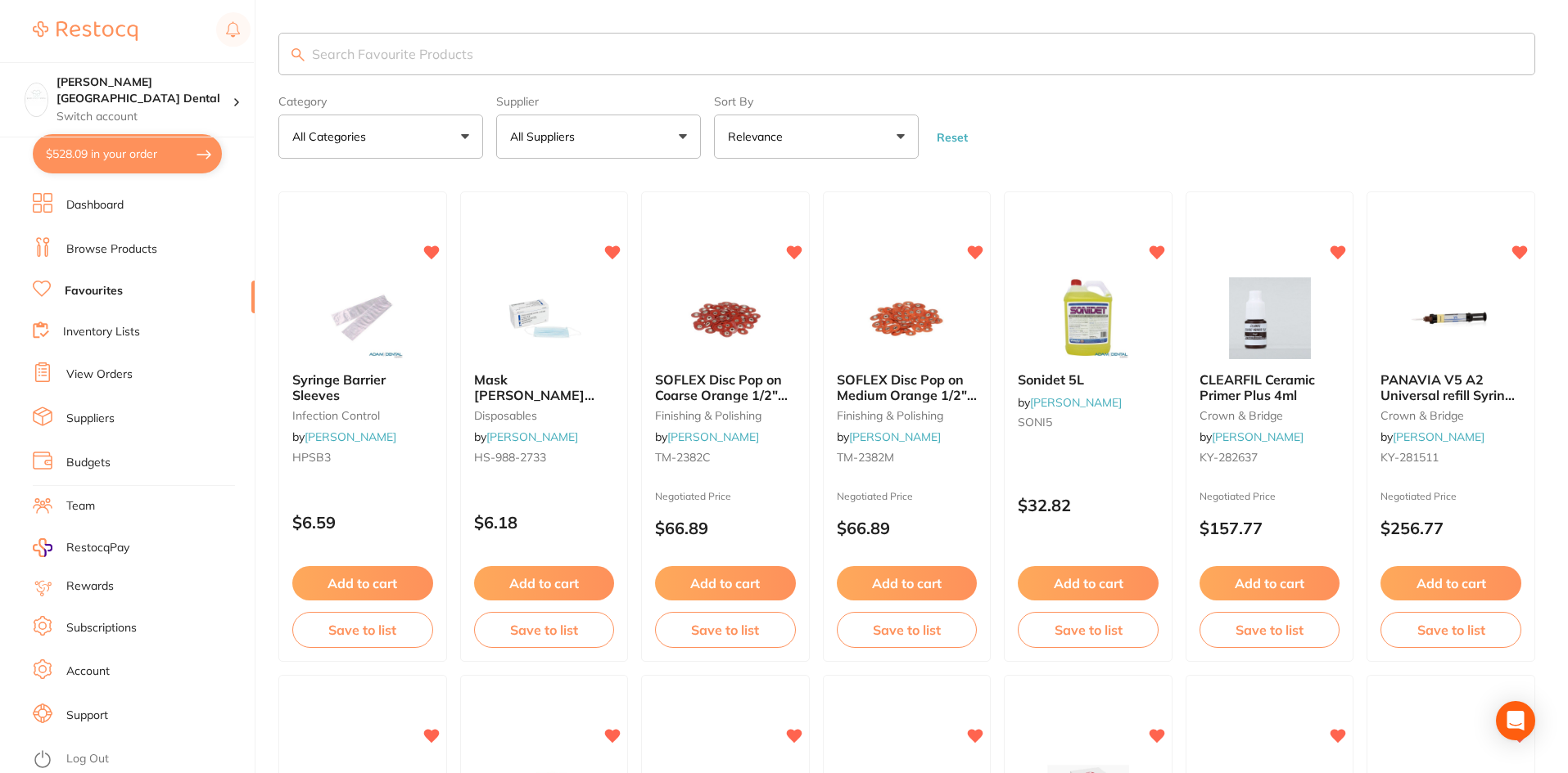
click at [666, 140] on button "All Suppliers" at bounding box center [598, 137] width 205 height 44
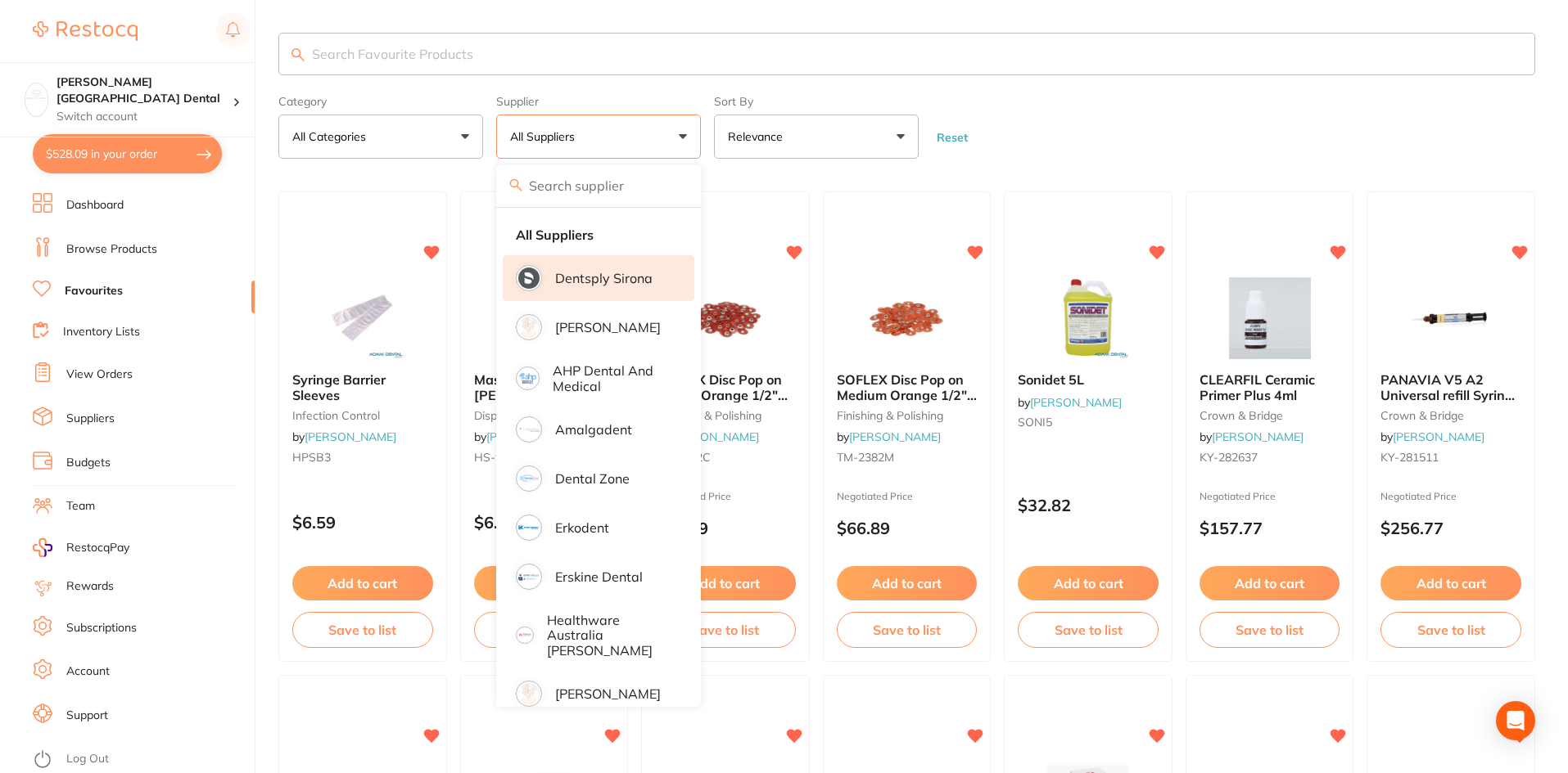
click at [612, 273] on p "Dentsply Sirona" at bounding box center [604, 277] width 98 height 14
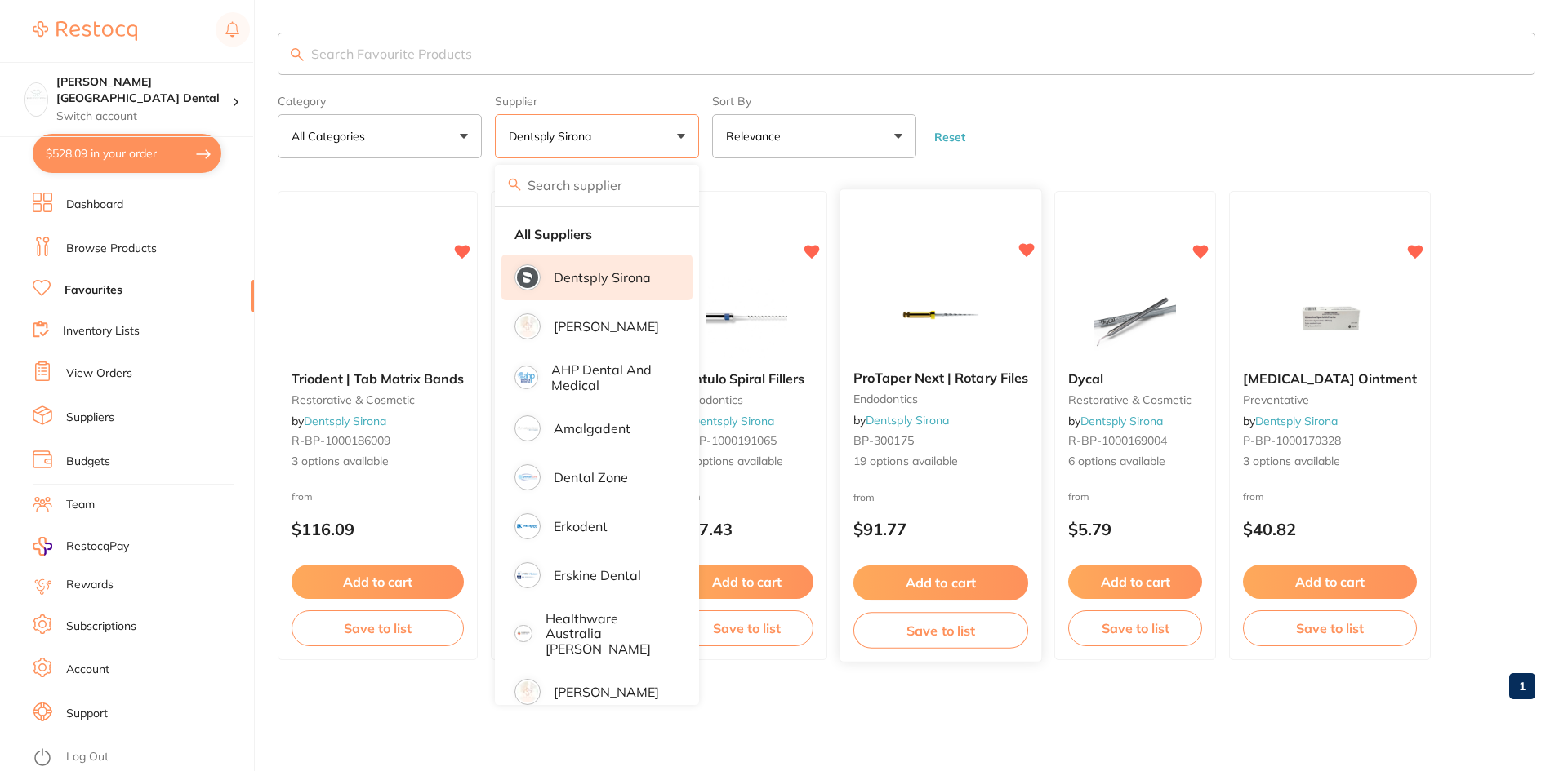
click at [951, 382] on span "ProTaper Next | Rotary Files" at bounding box center [941, 378] width 174 height 16
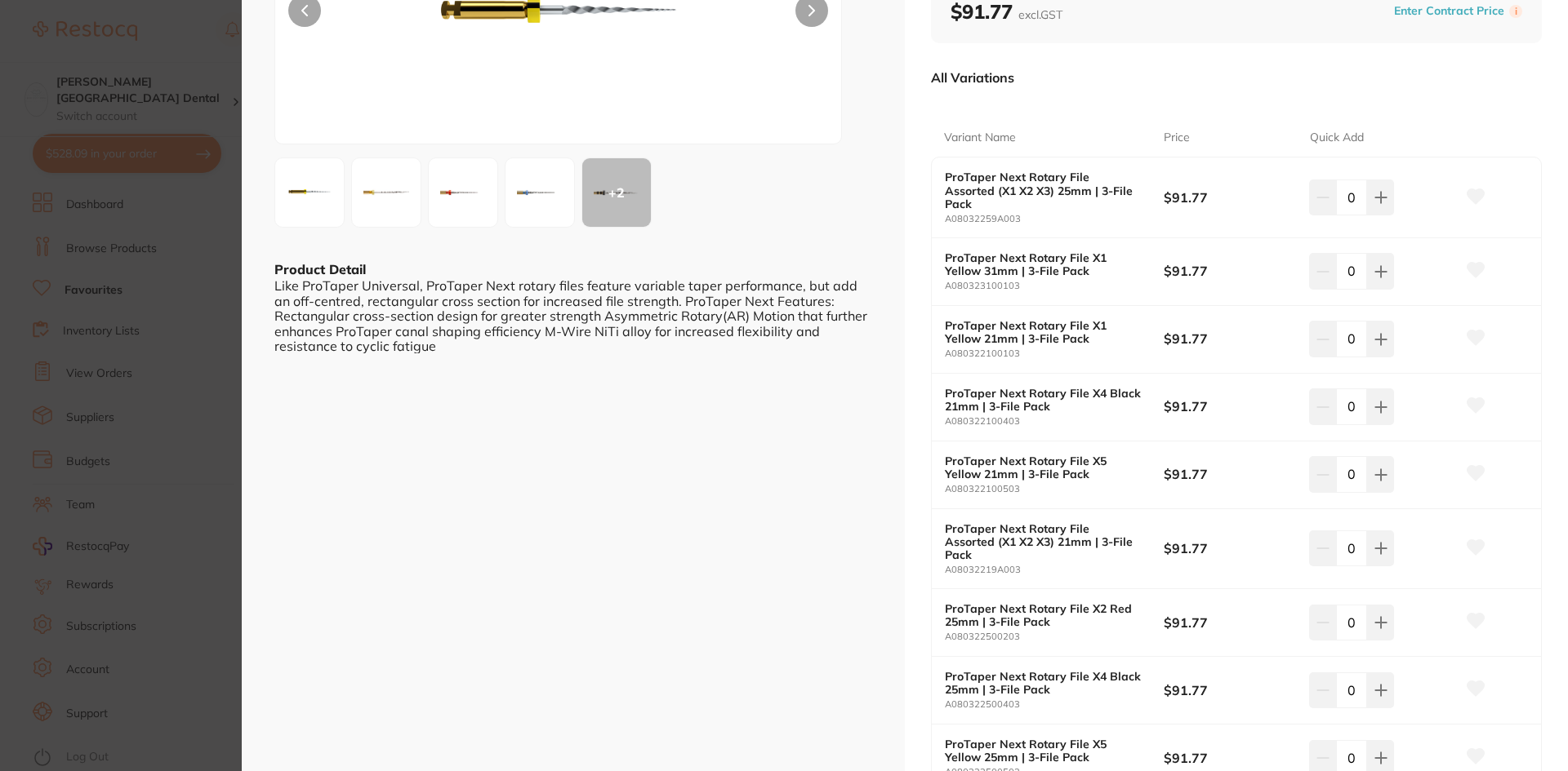
scroll to position [245, 0]
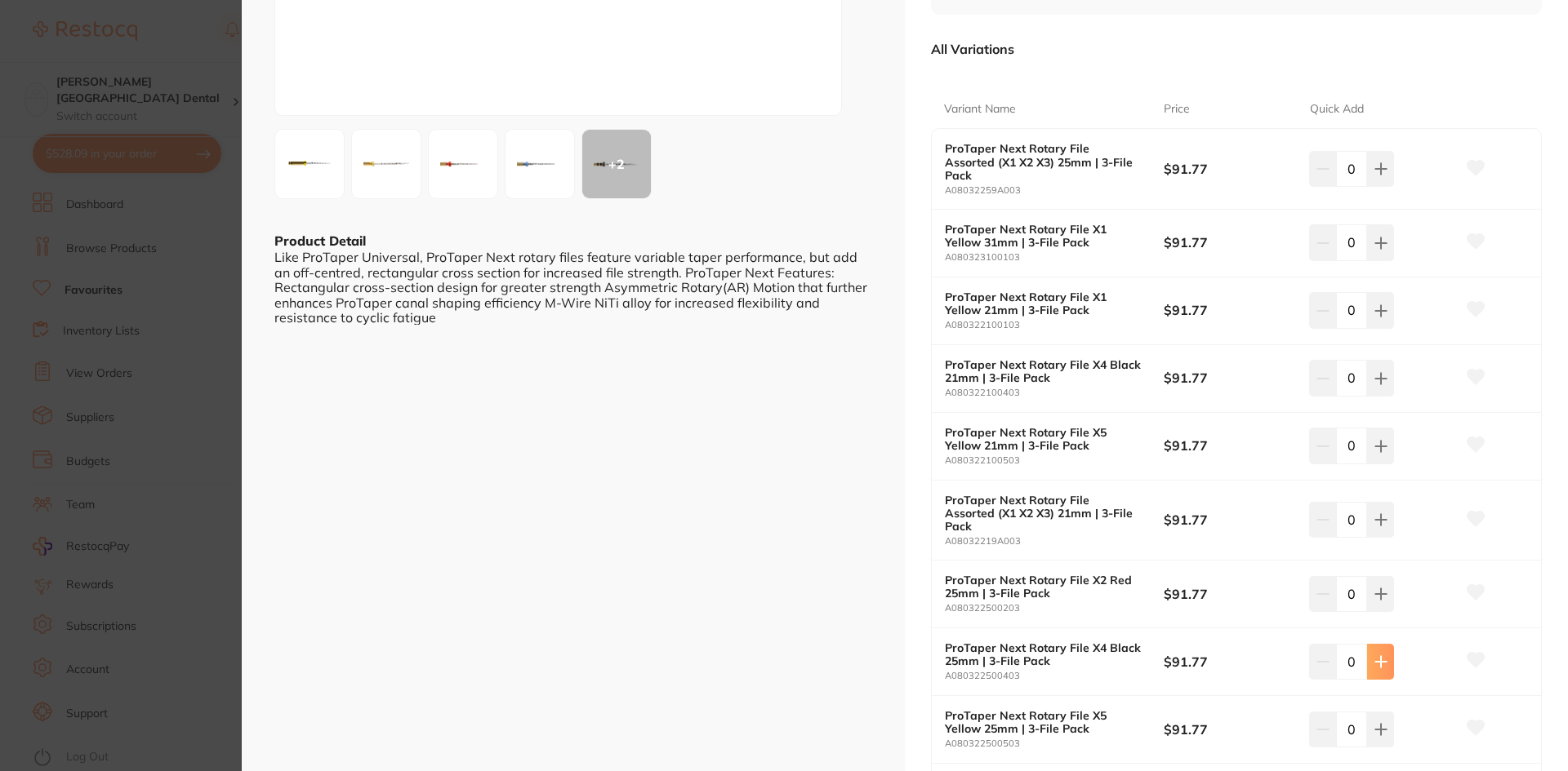
click at [1382, 656] on icon at bounding box center [1380, 661] width 11 height 11
click at [1383, 656] on icon at bounding box center [1380, 661] width 11 height 11
type input "2"
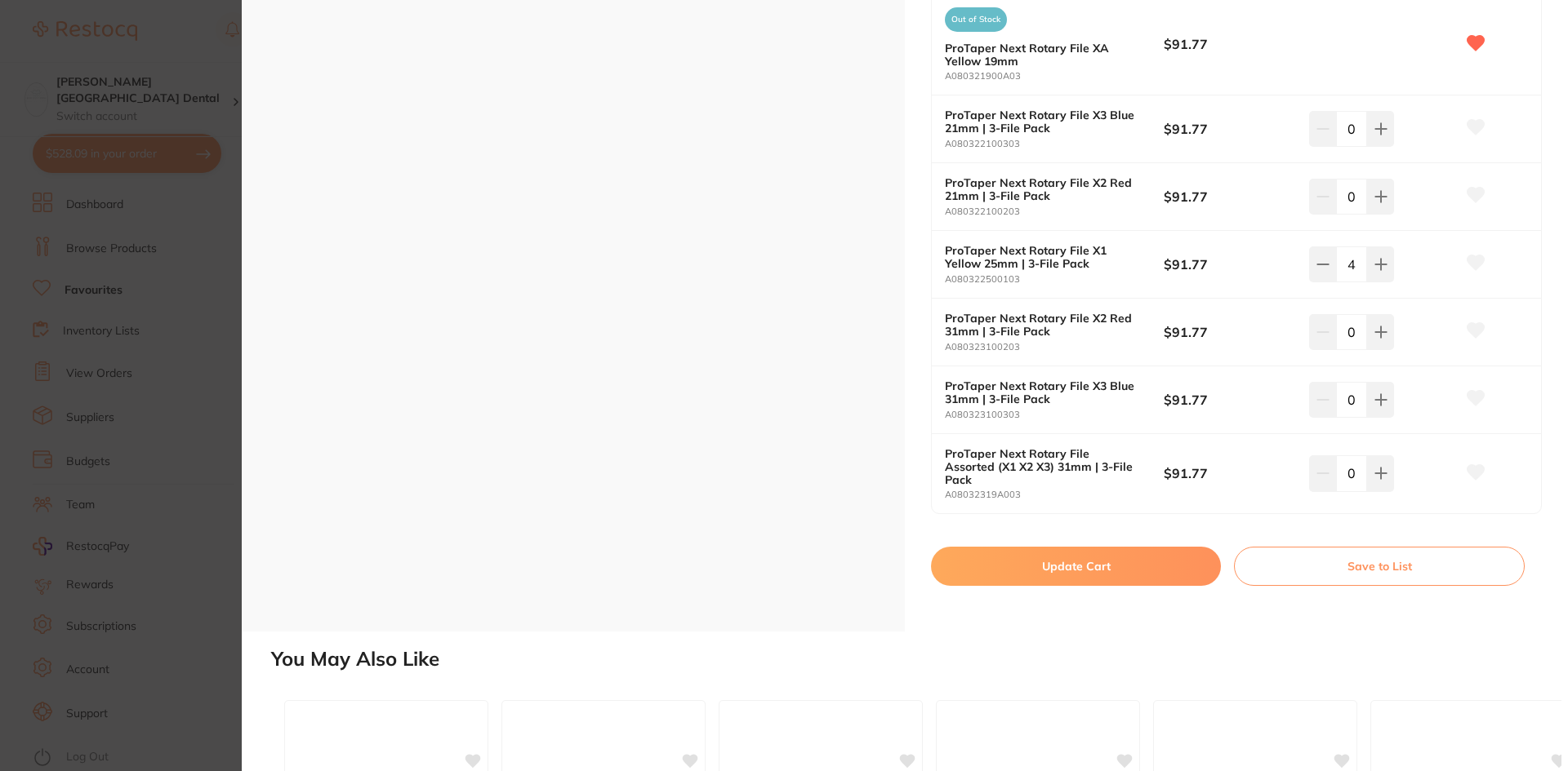
scroll to position [1225, 0]
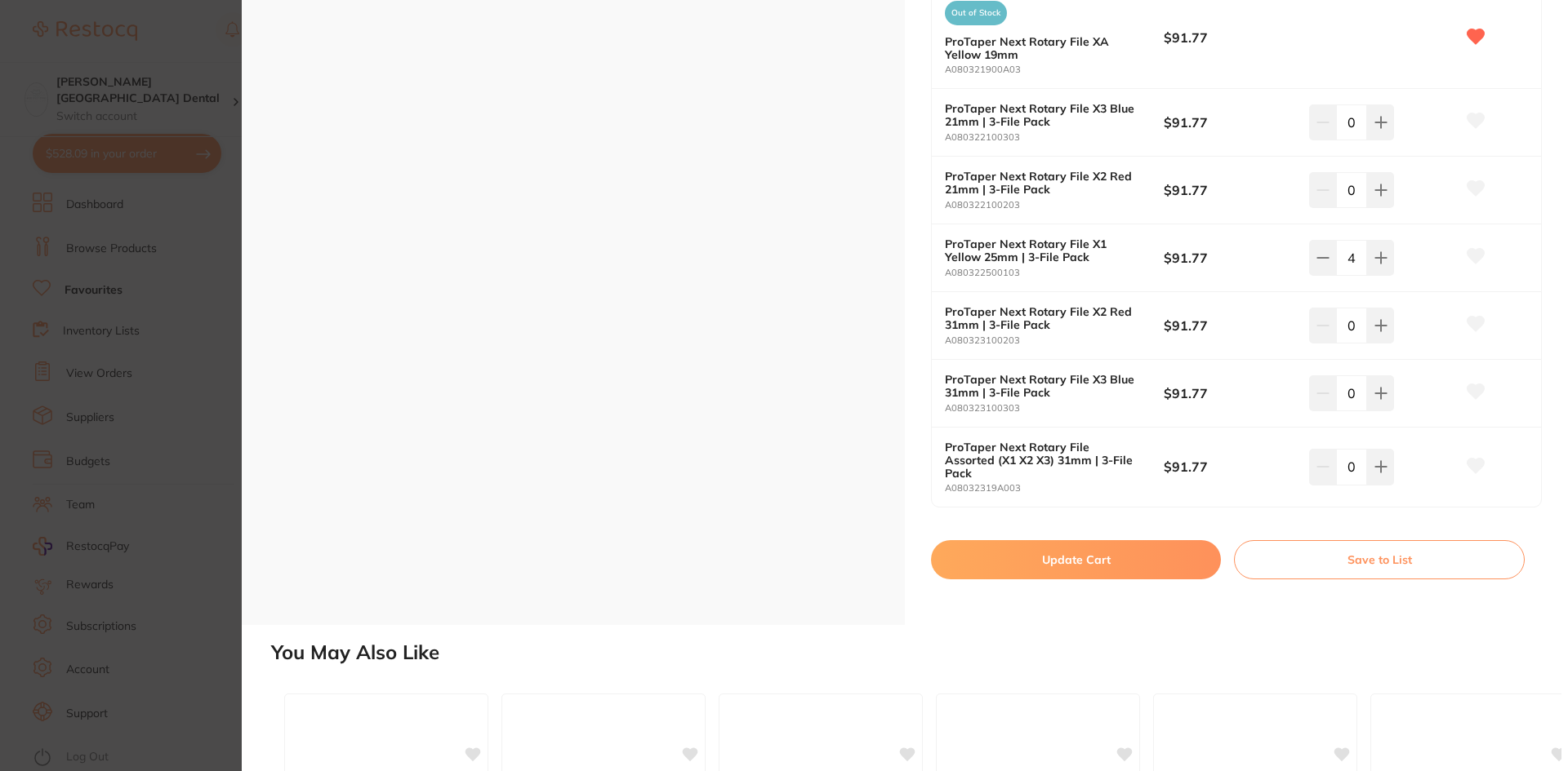
click at [1052, 540] on button "Update Cart" at bounding box center [1075, 559] width 290 height 39
checkbox input "false"
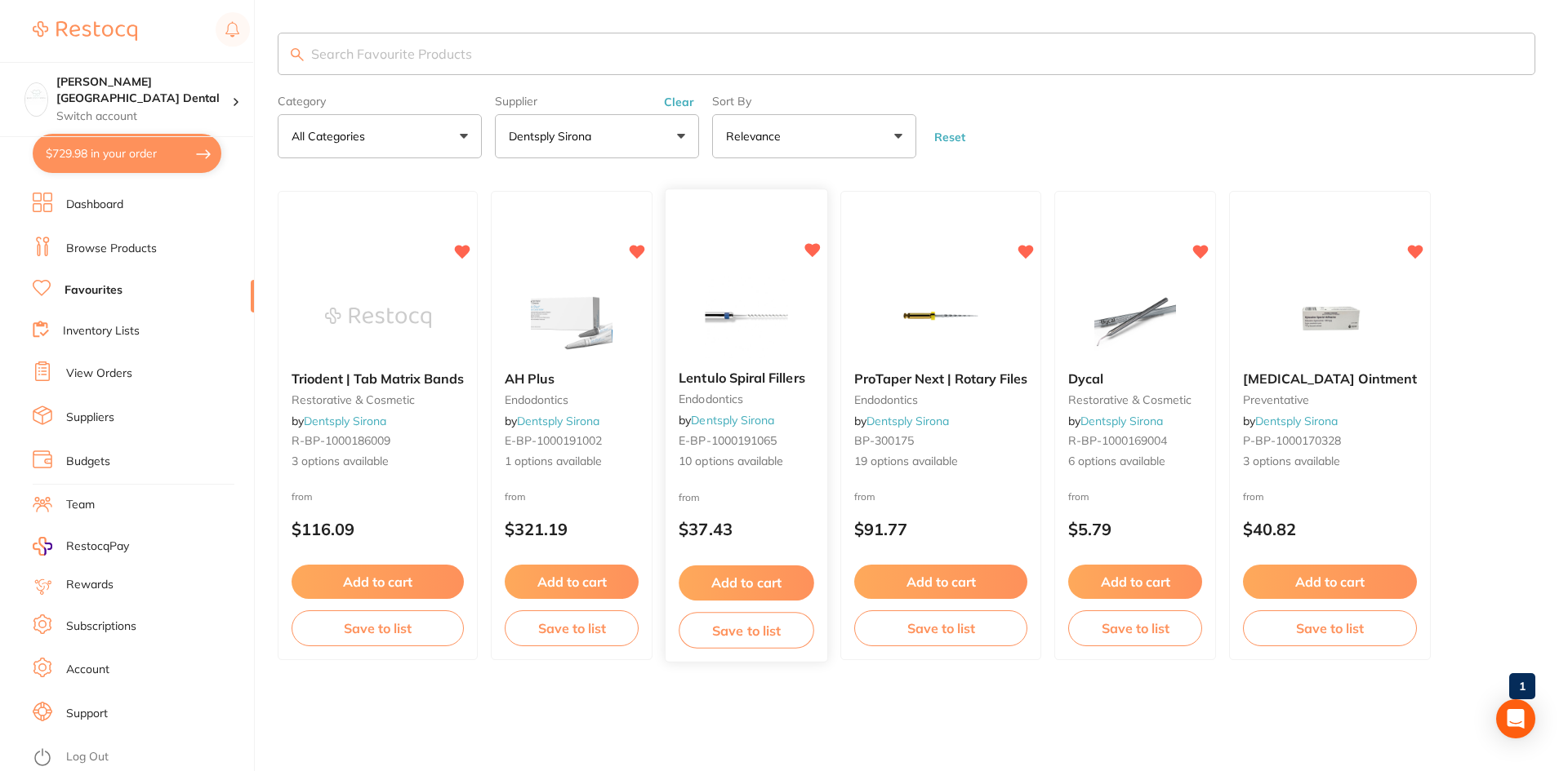
click at [756, 377] on span "Lentulo Spiral Fillers" at bounding box center [741, 378] width 126 height 16
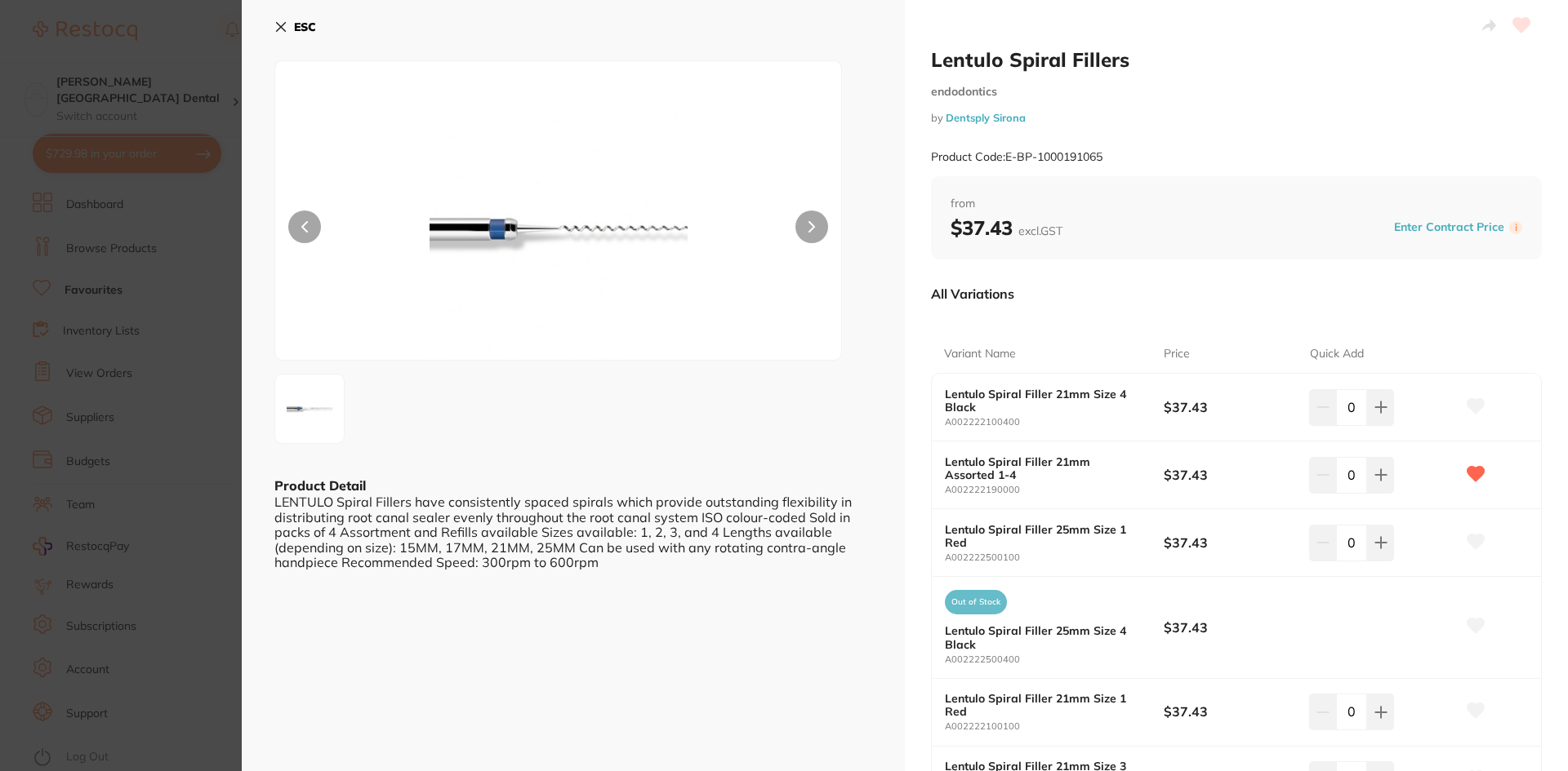
click at [279, 30] on icon at bounding box center [281, 27] width 9 height 9
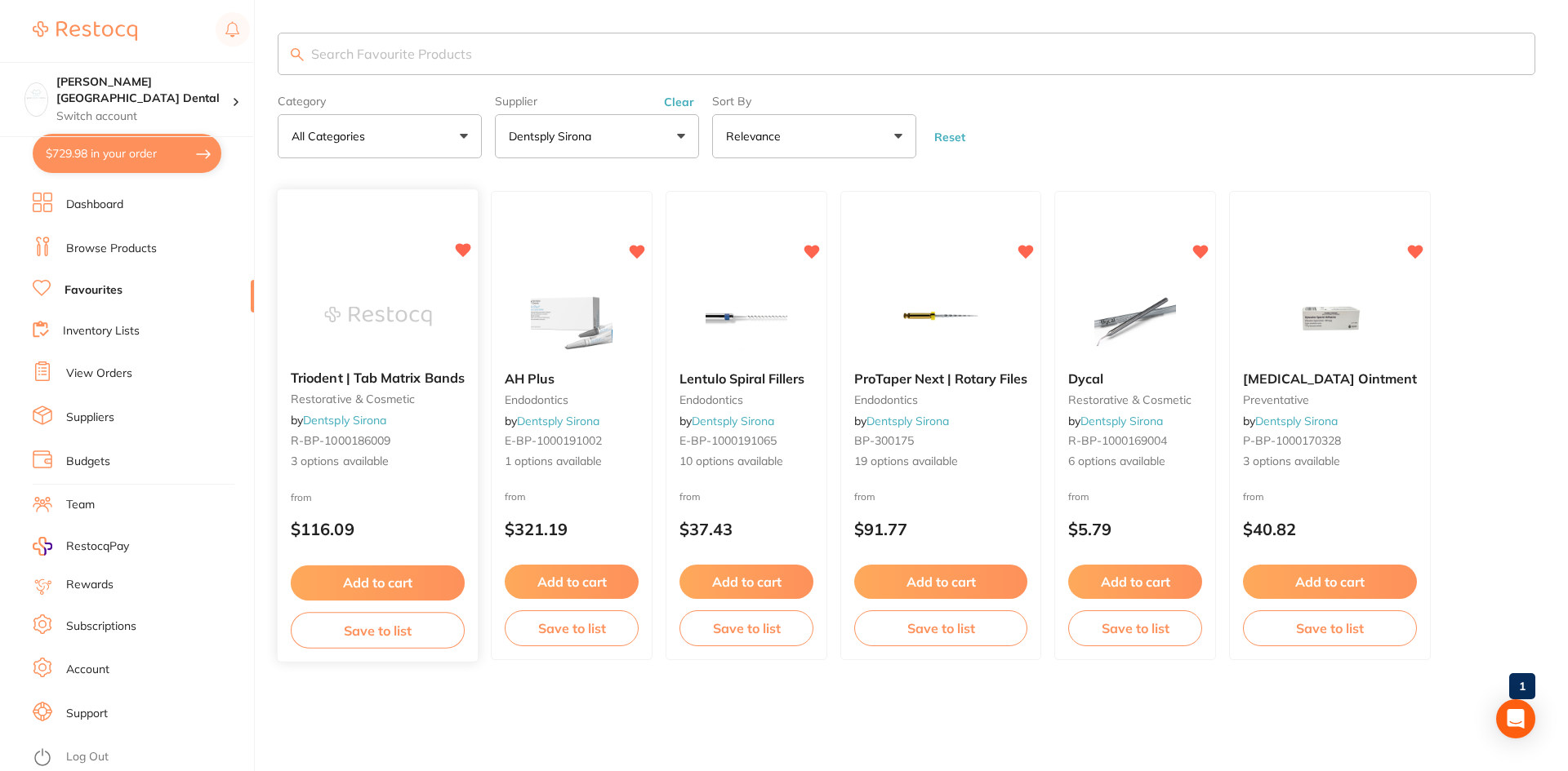
click at [437, 379] on span "Triodent | Tab Matrix Bands" at bounding box center [377, 378] width 174 height 16
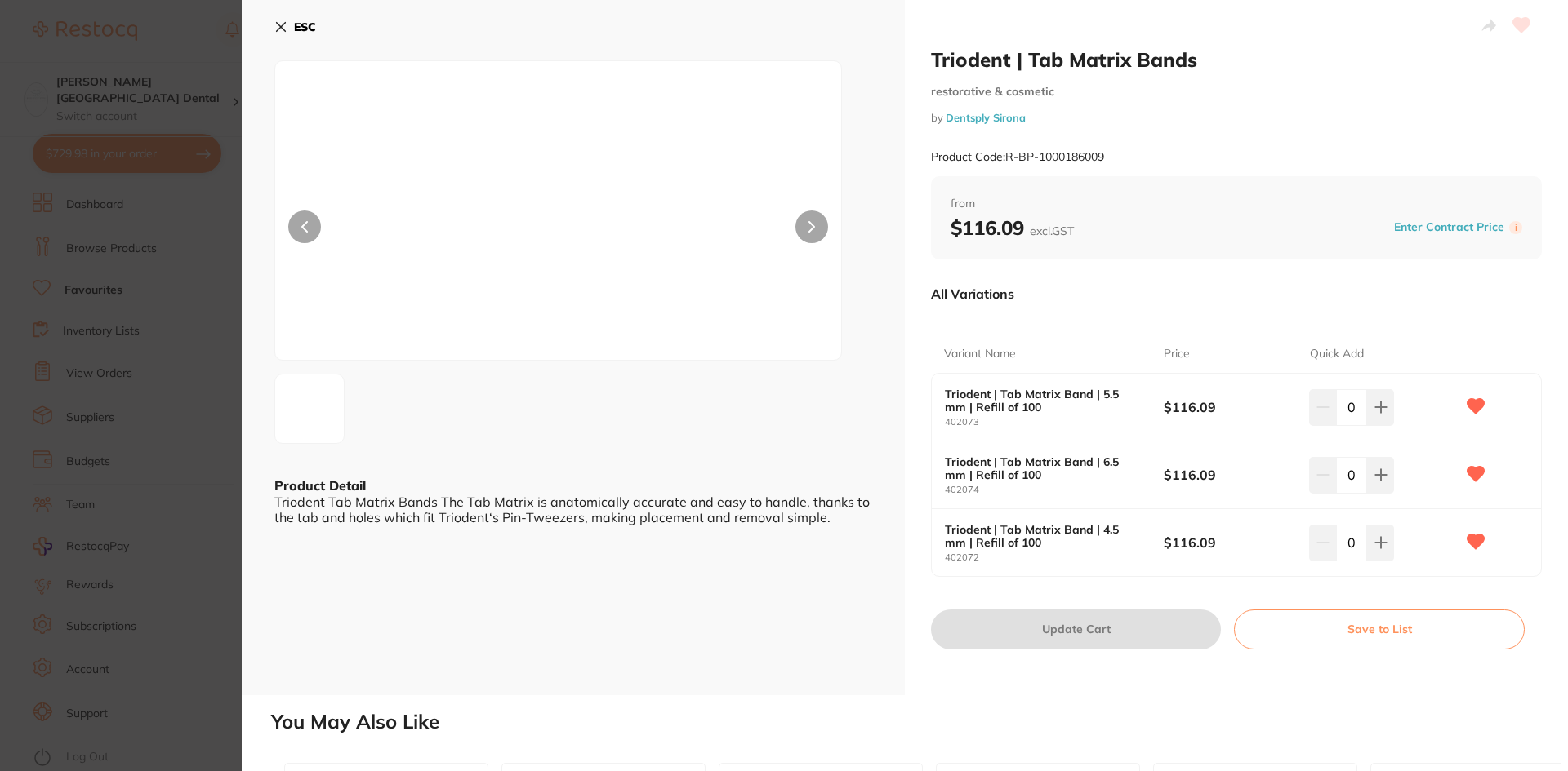
click at [278, 19] on button "ESC" at bounding box center [295, 26] width 41 height 28
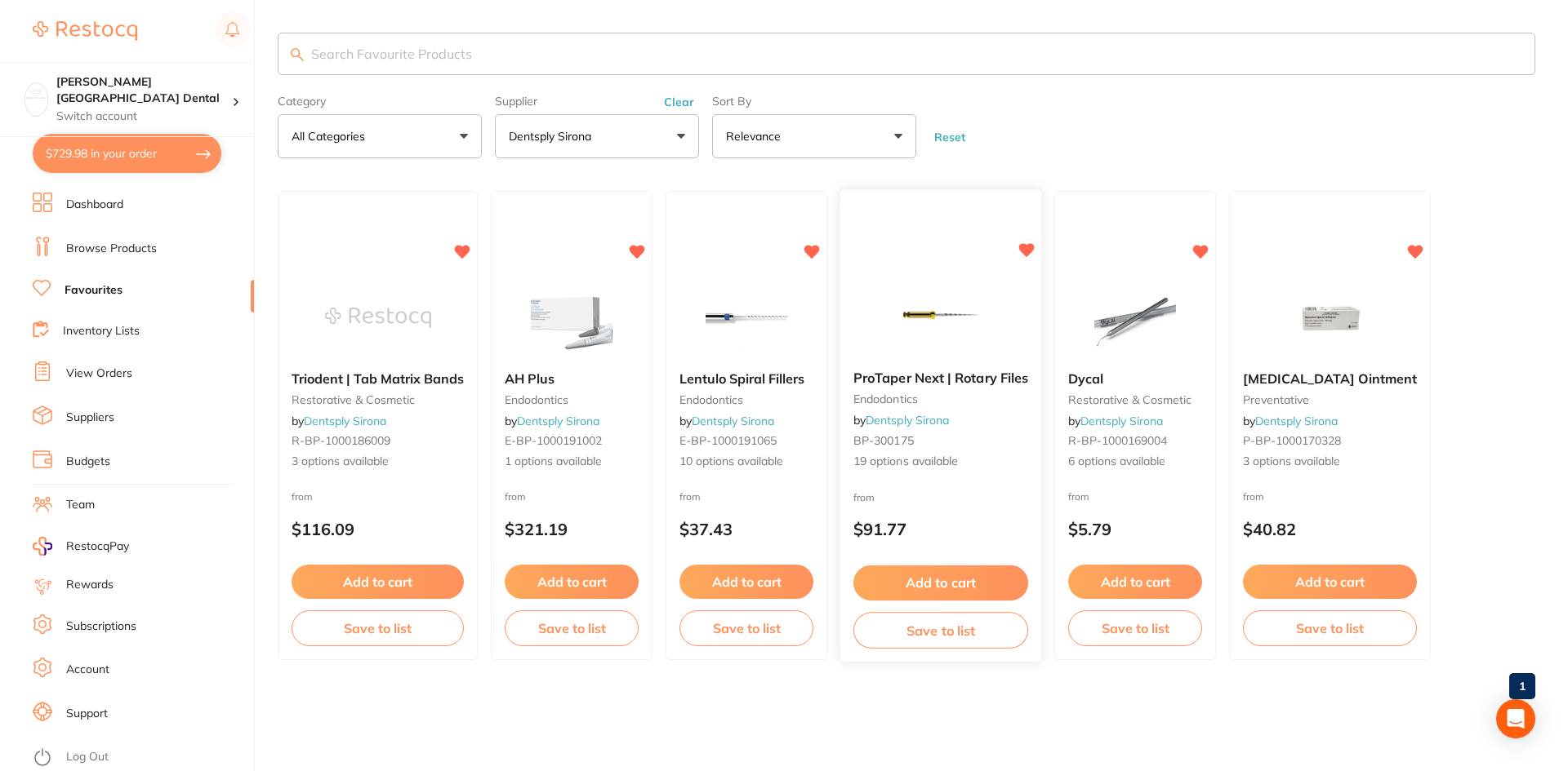
click at [914, 374] on span "ProTaper Next | Rotary Files" at bounding box center [941, 378] width 174 height 16
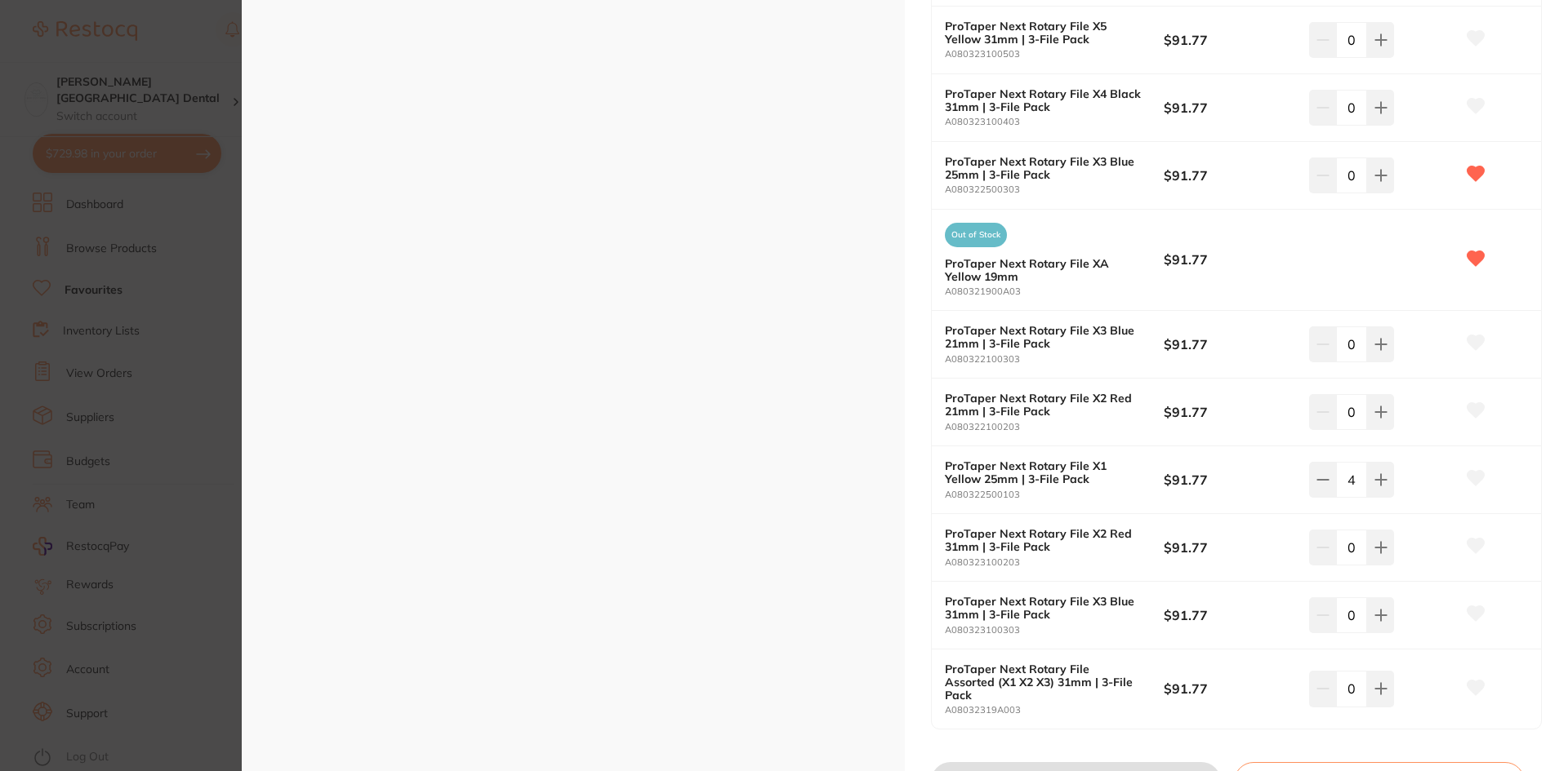
scroll to position [1027, 0]
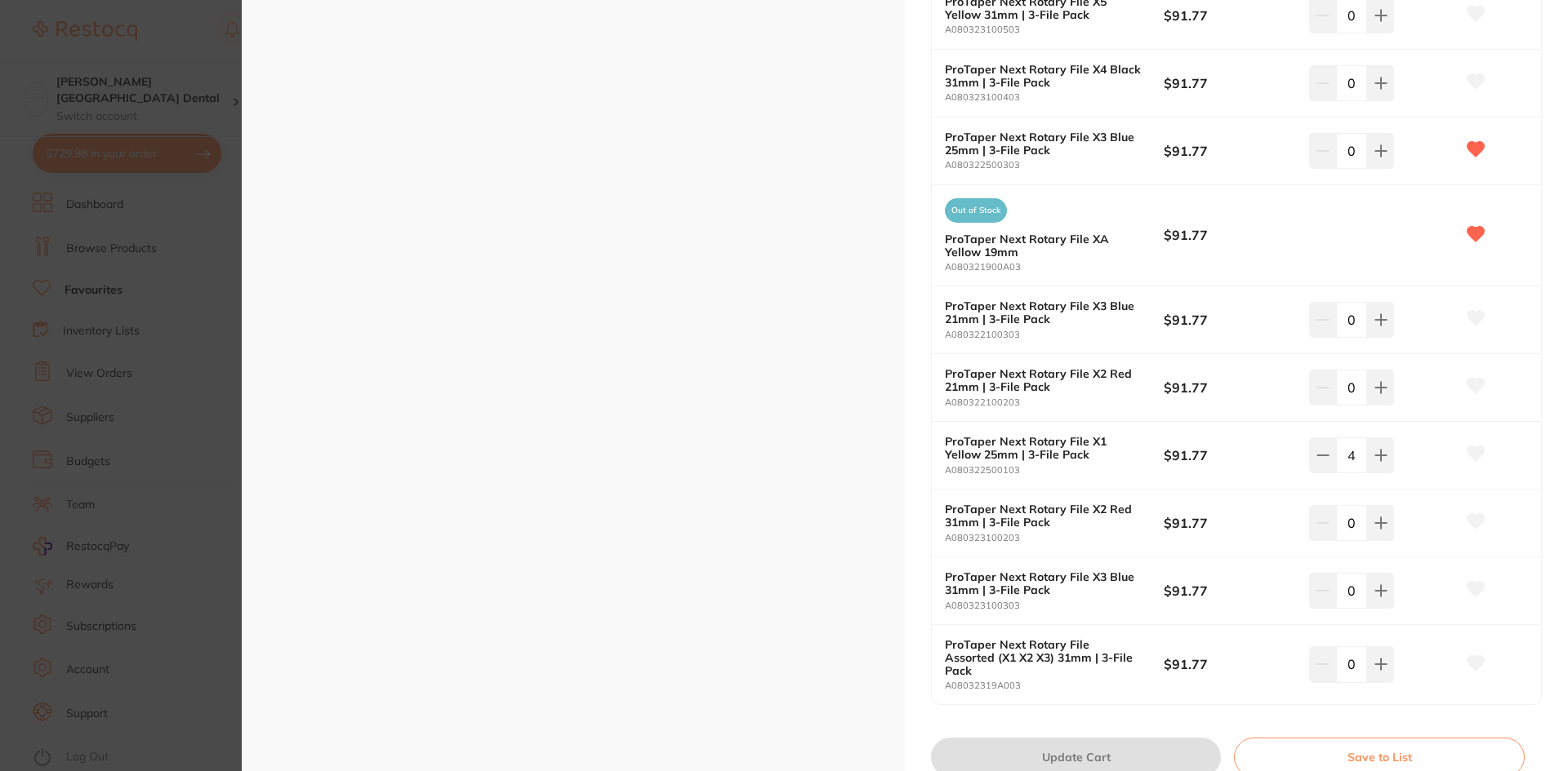
click at [1326, 439] on button at bounding box center [1322, 455] width 27 height 36
type input "3"
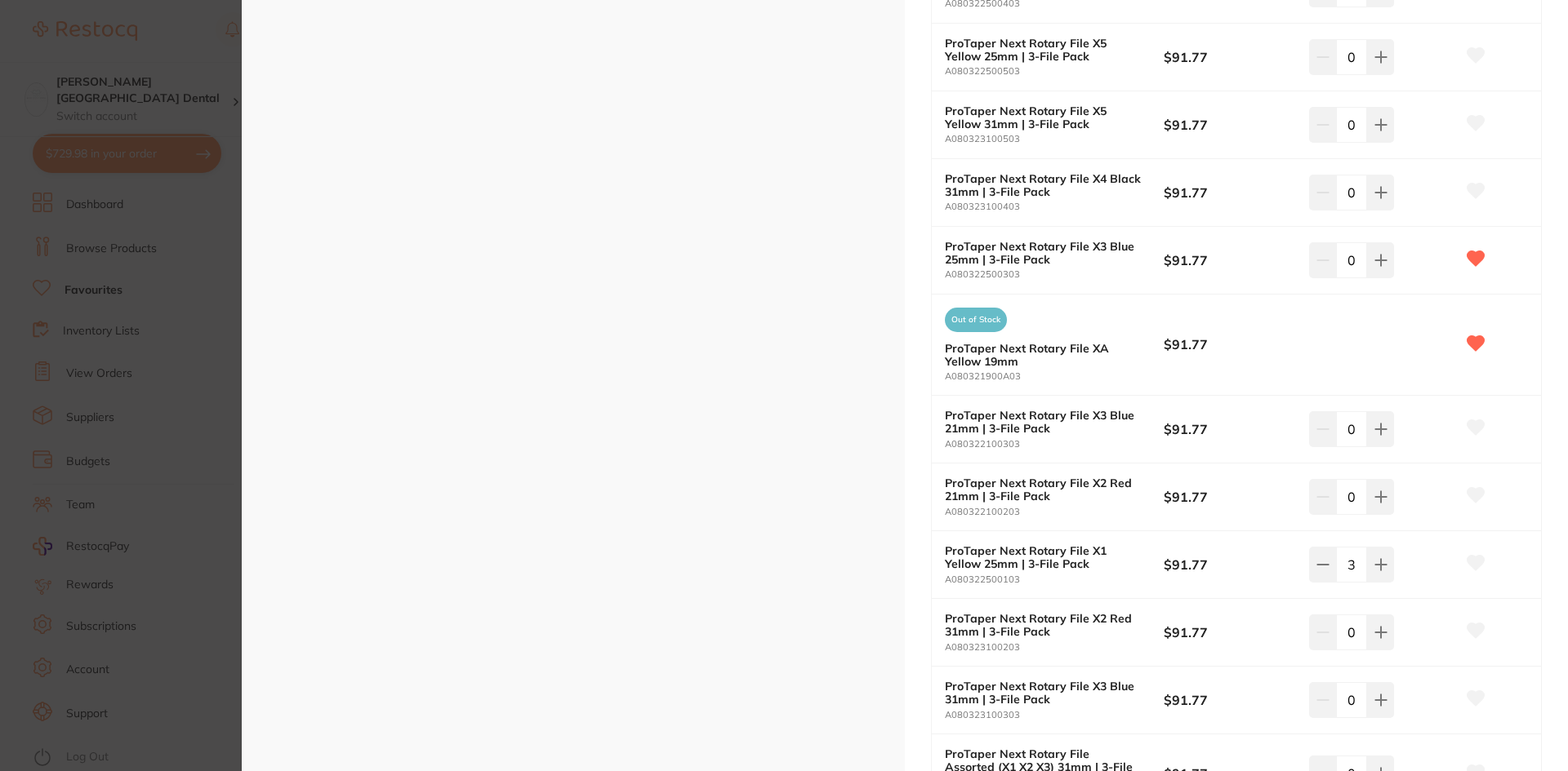
scroll to position [700, 0]
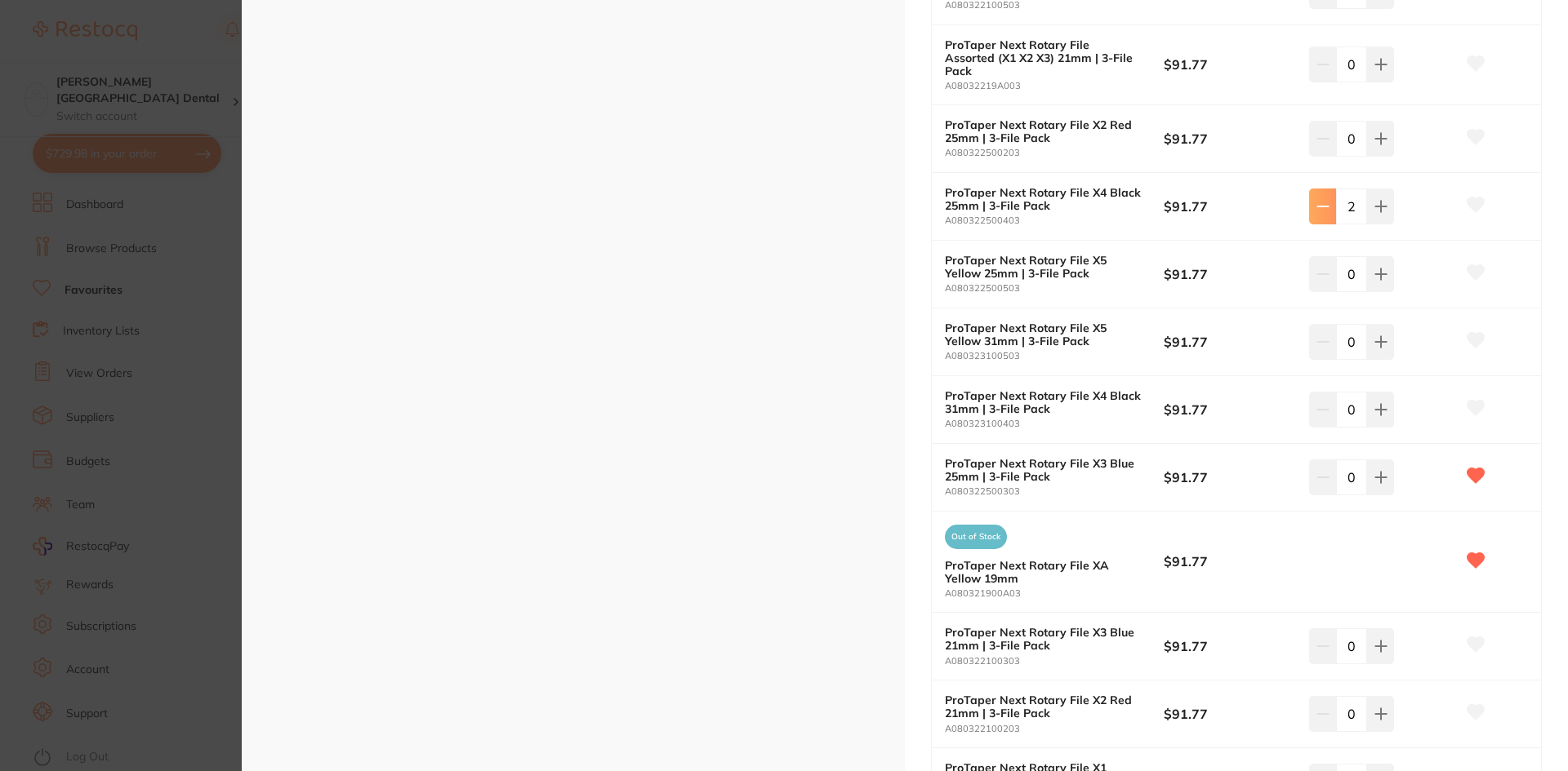
click at [1317, 200] on icon at bounding box center [1322, 206] width 13 height 13
type input "0"
click at [998, 588] on small "A080321900A03" at bounding box center [1054, 593] width 218 height 11
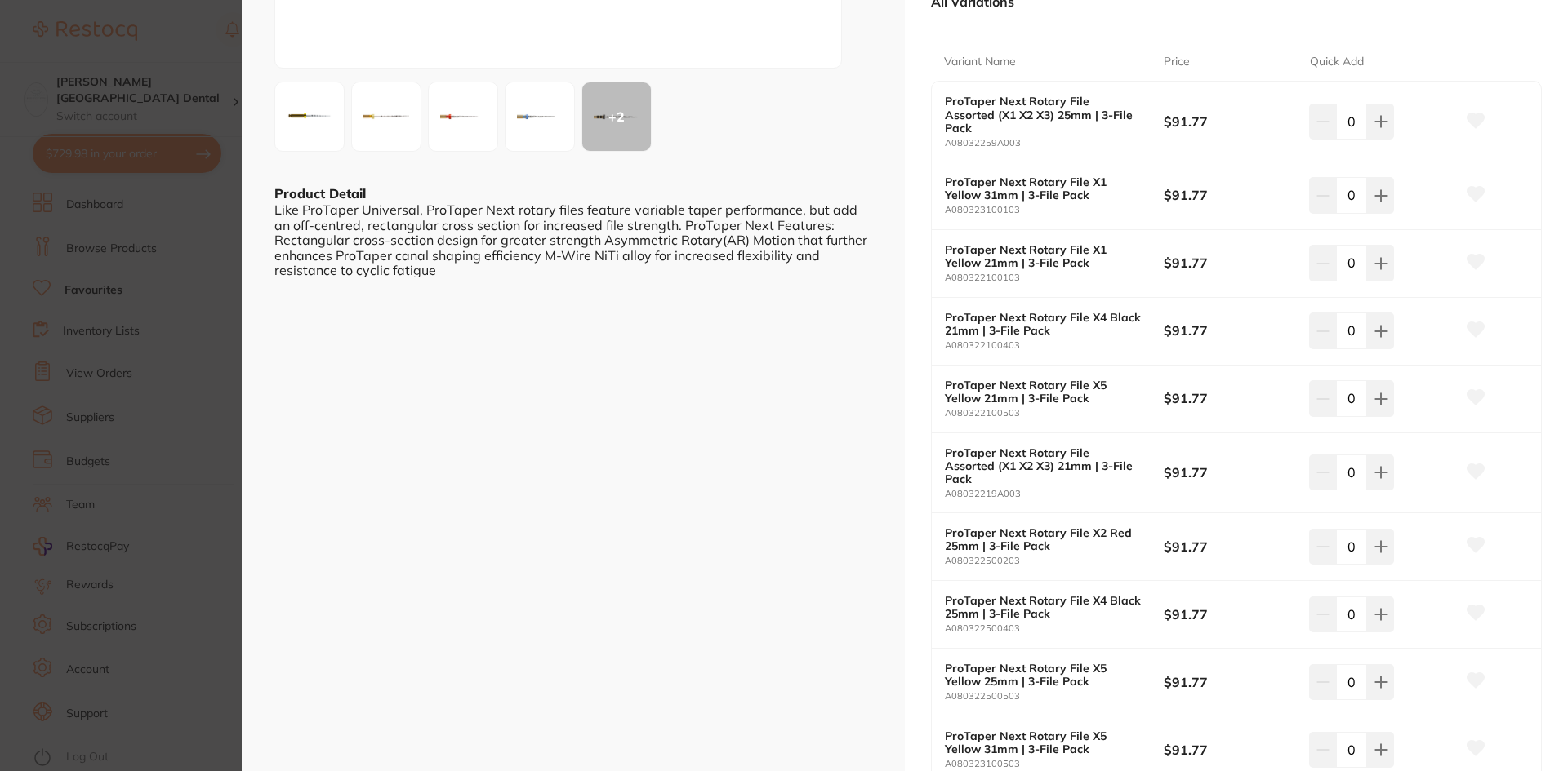
scroll to position [0, 0]
